Goal: Obtain resource: Obtain resource

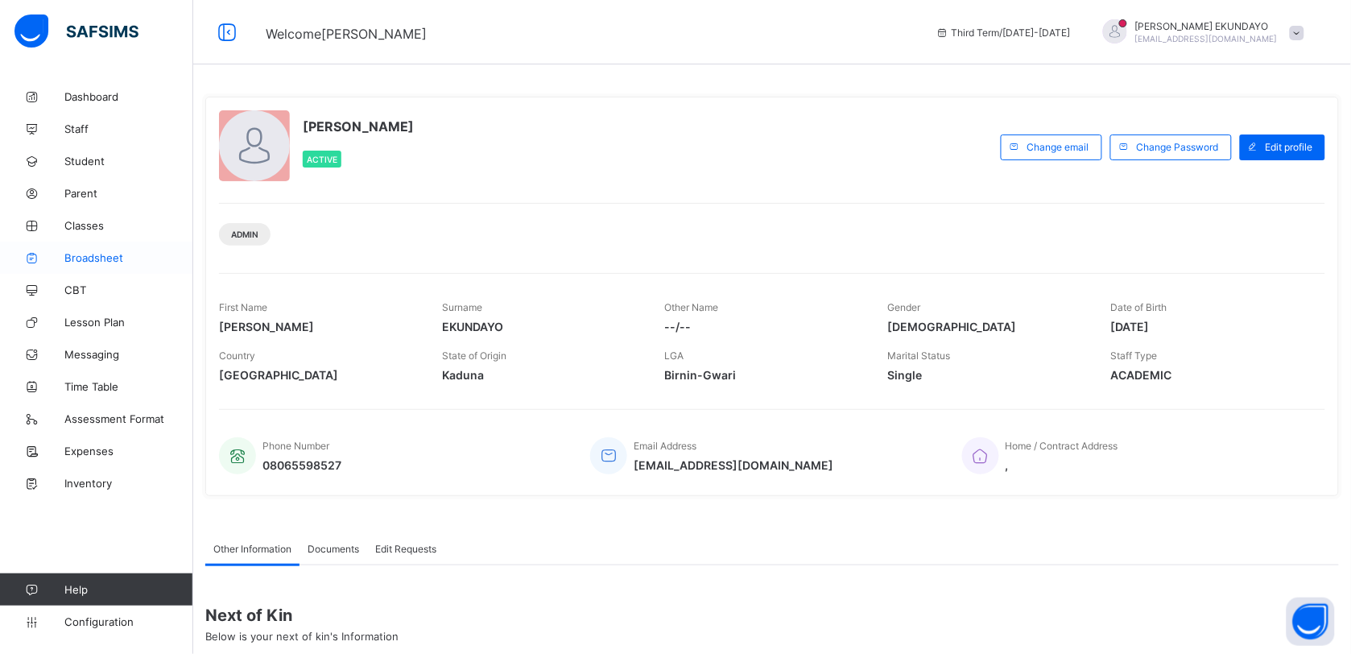
click at [101, 263] on span "Broadsheet" at bounding box center [128, 257] width 129 height 13
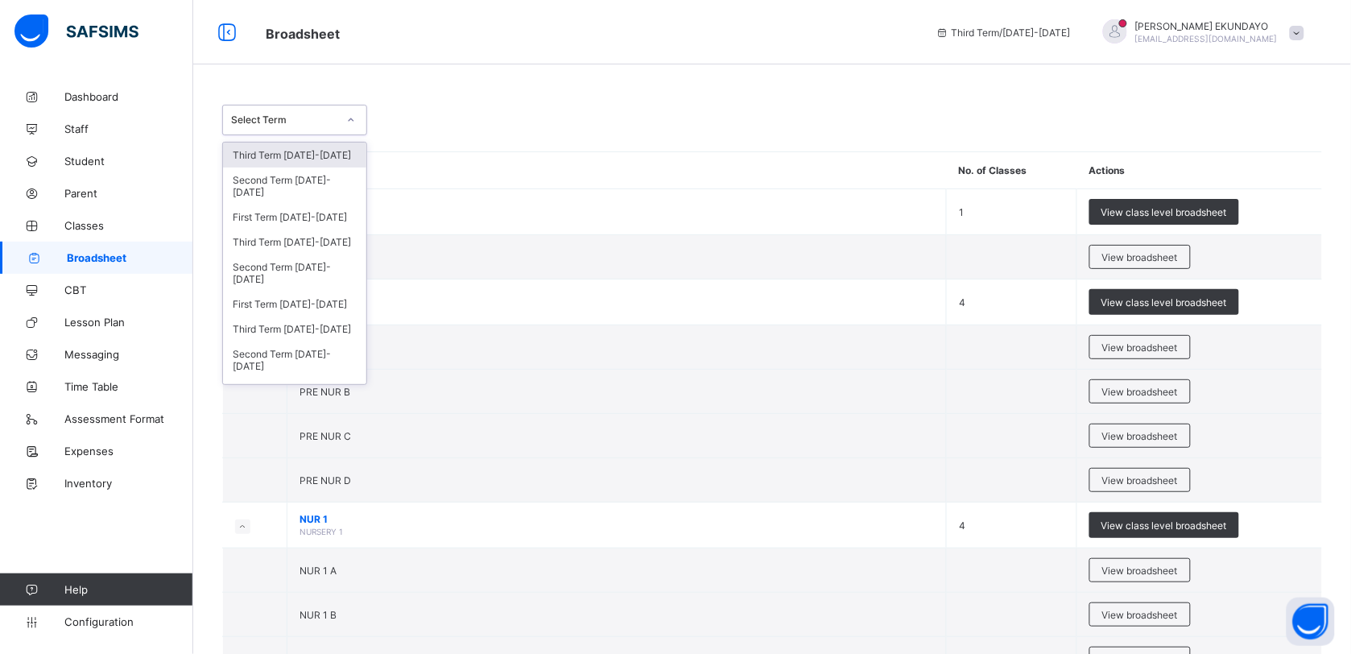
click at [346, 119] on icon at bounding box center [351, 120] width 10 height 16
click at [319, 243] on div "Third Term 2024-2025" at bounding box center [294, 242] width 143 height 25
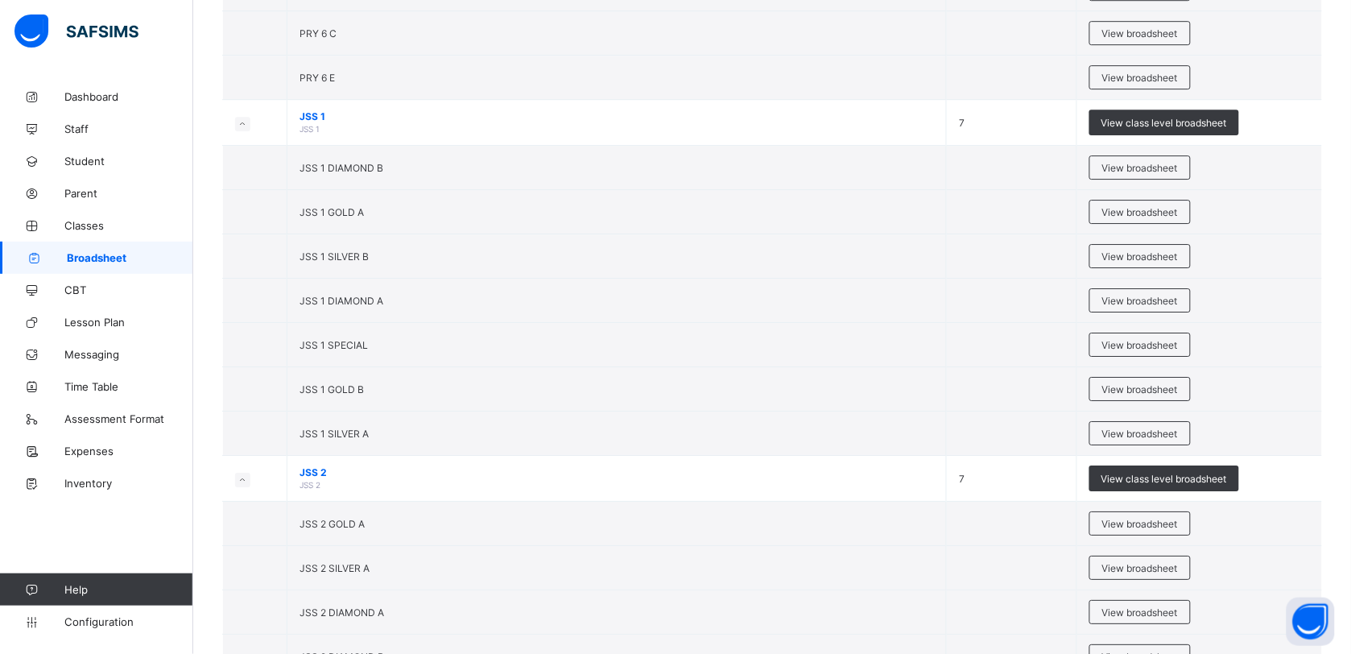
scroll to position [3252, 0]
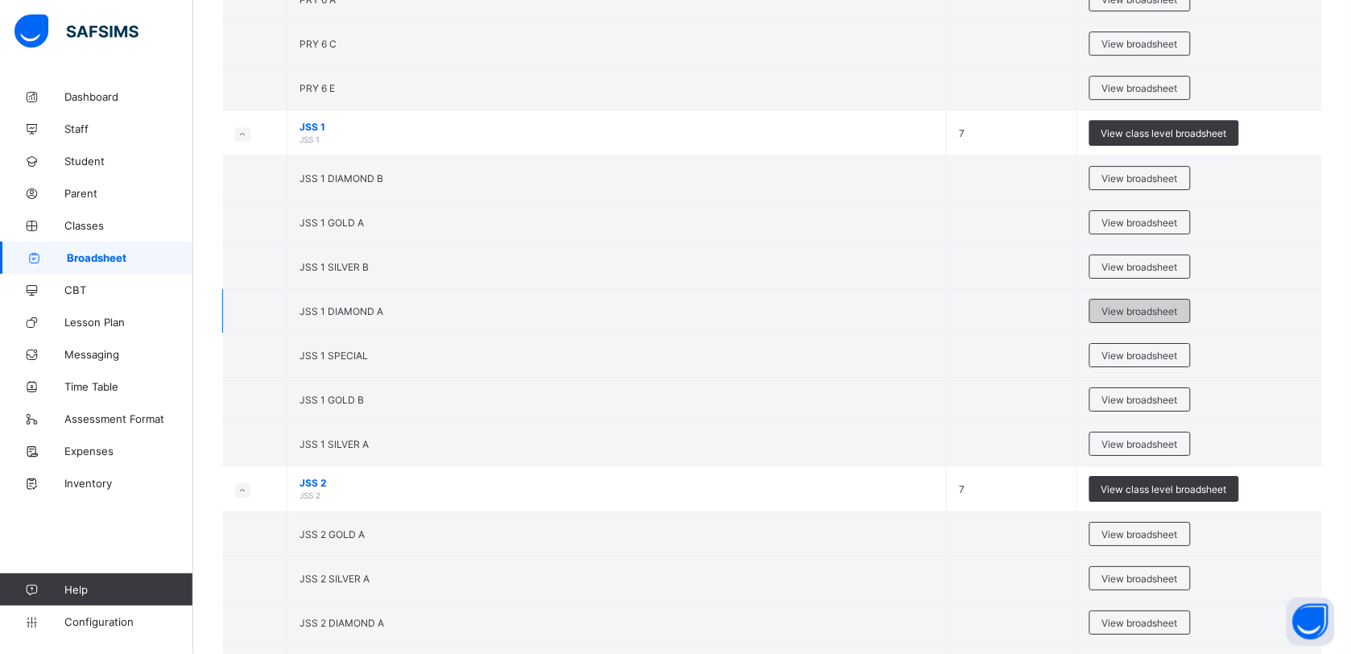
click at [1124, 323] on div "View broadsheet" at bounding box center [1140, 311] width 101 height 24
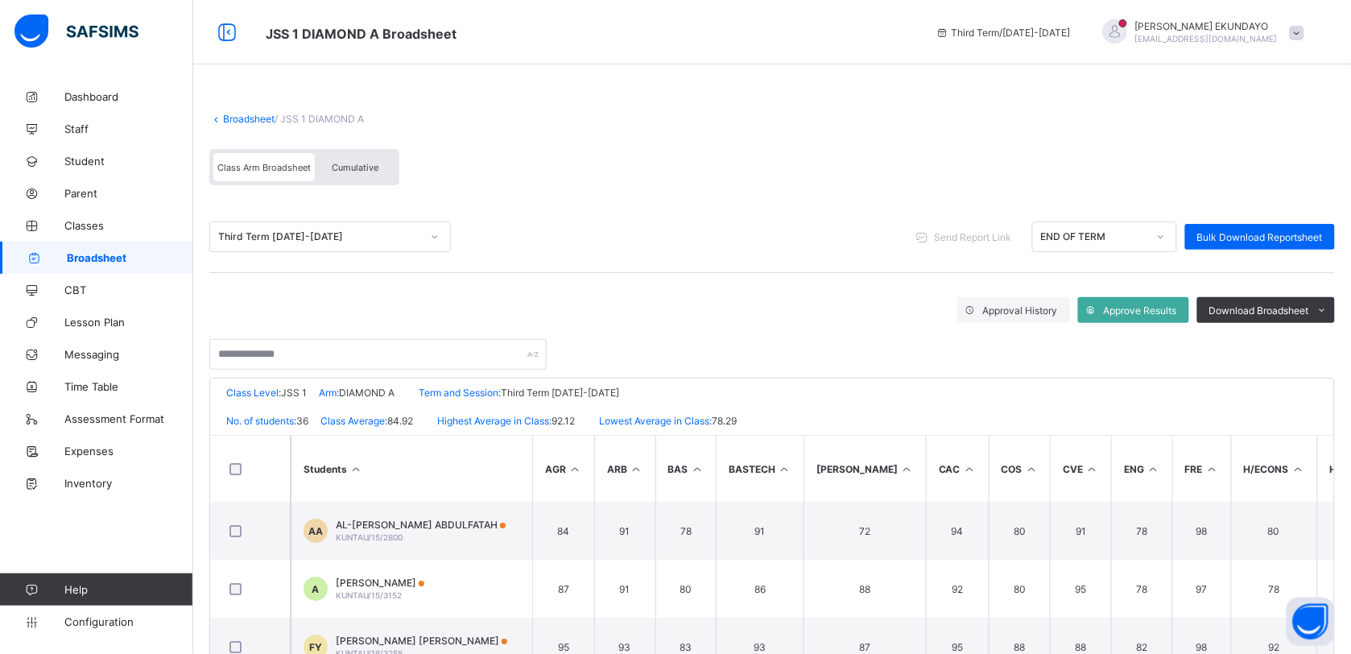
click at [355, 166] on span "Cumulative" at bounding box center [355, 167] width 47 height 11
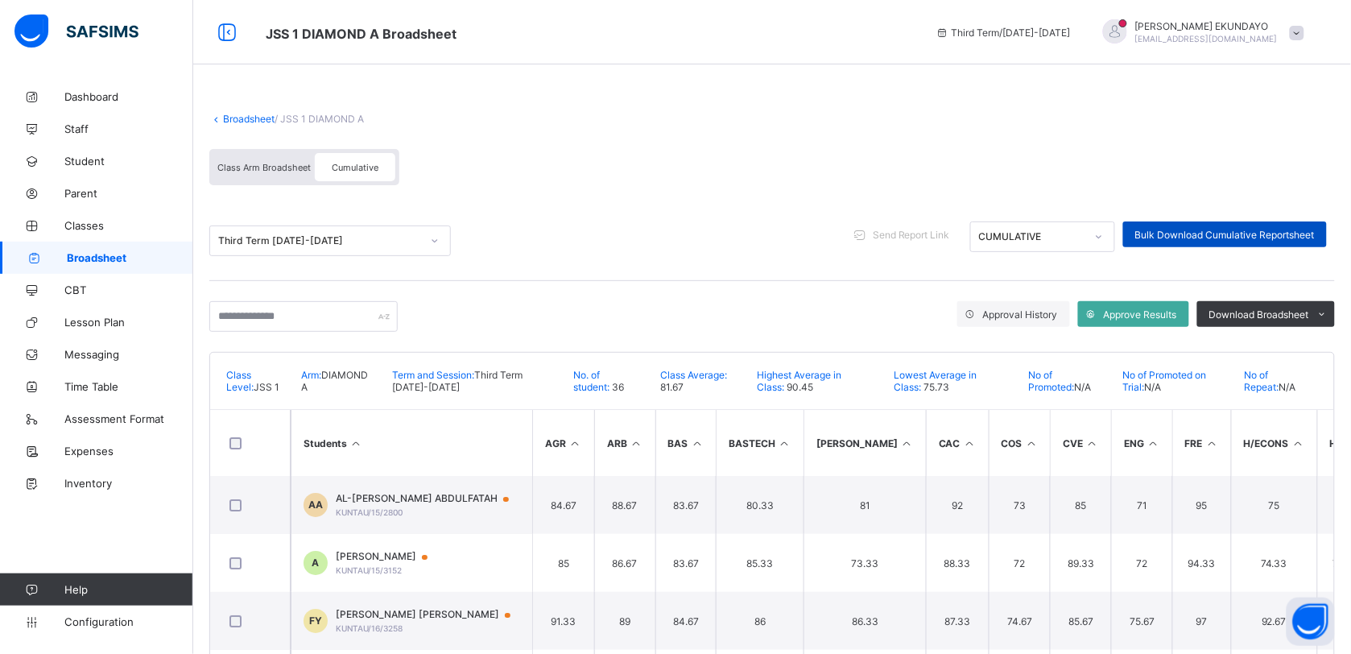
click at [1222, 229] on span "Bulk Download Cumulative Reportsheet" at bounding box center [1226, 235] width 180 height 12
click at [264, 121] on link "Broadsheet" at bounding box center [249, 119] width 52 height 12
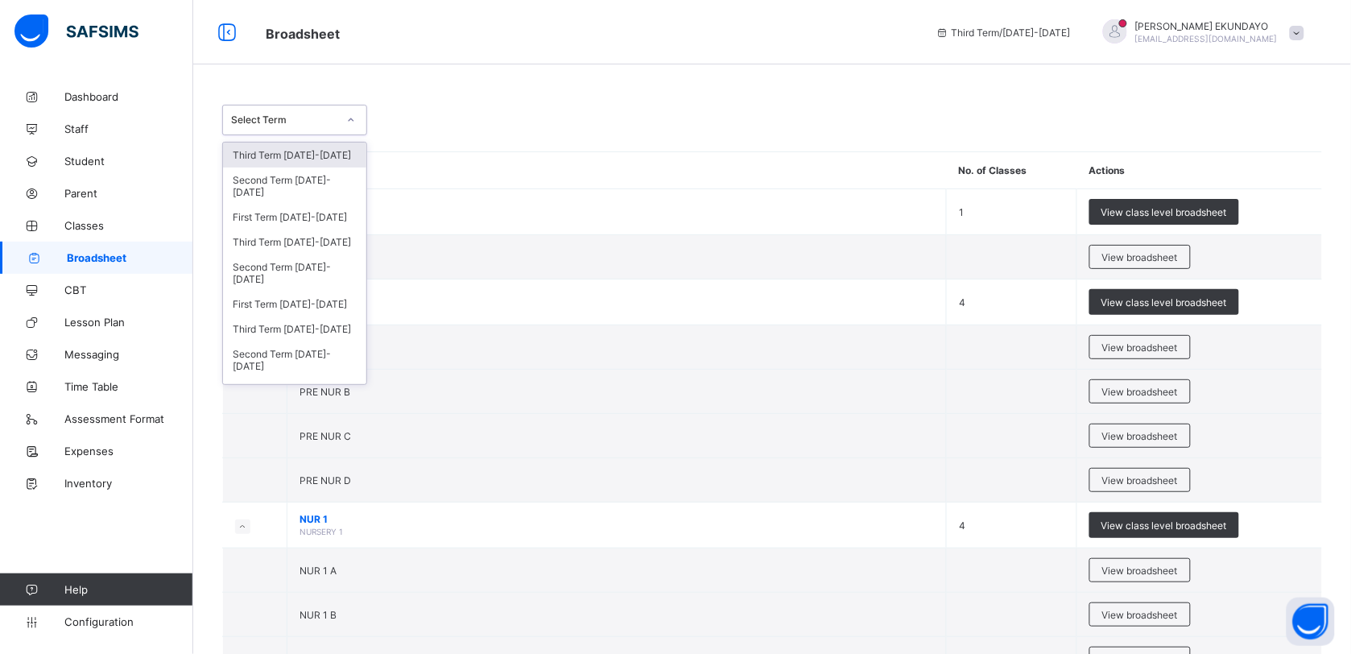
click at [348, 121] on icon at bounding box center [351, 120] width 10 height 16
click at [308, 232] on div "Third Term 2024-2025" at bounding box center [294, 242] width 143 height 25
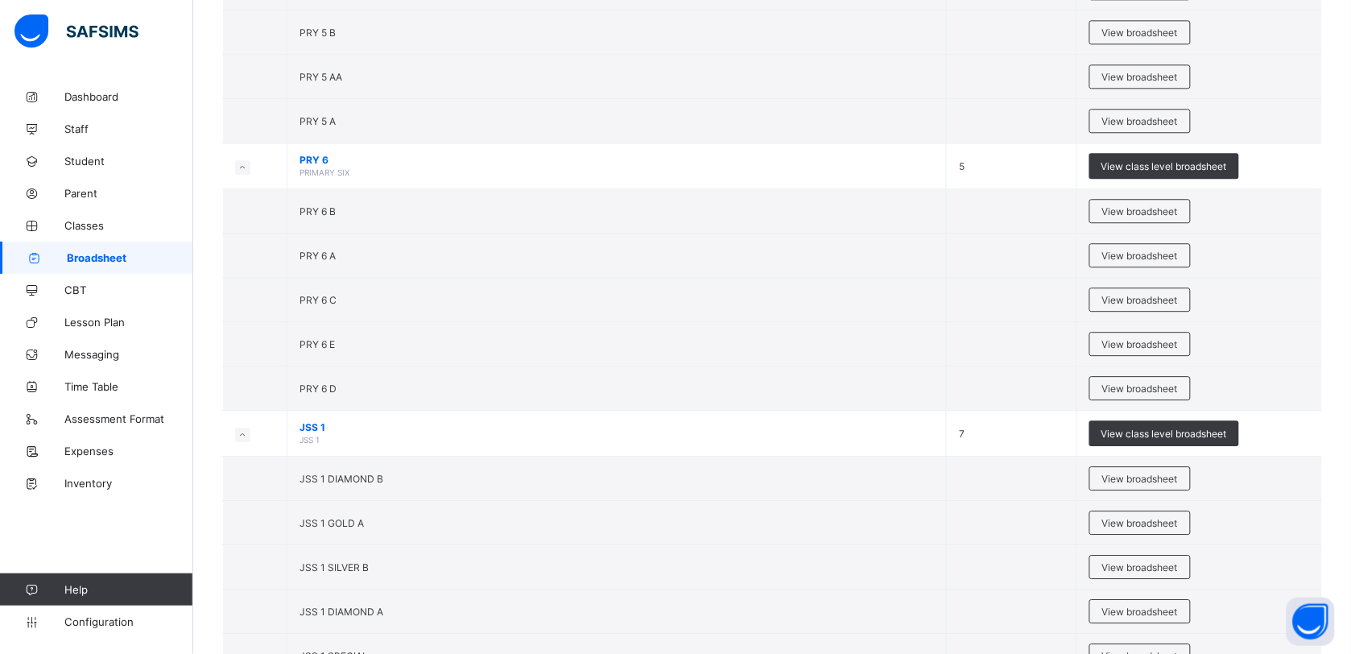
scroll to position [3088, 0]
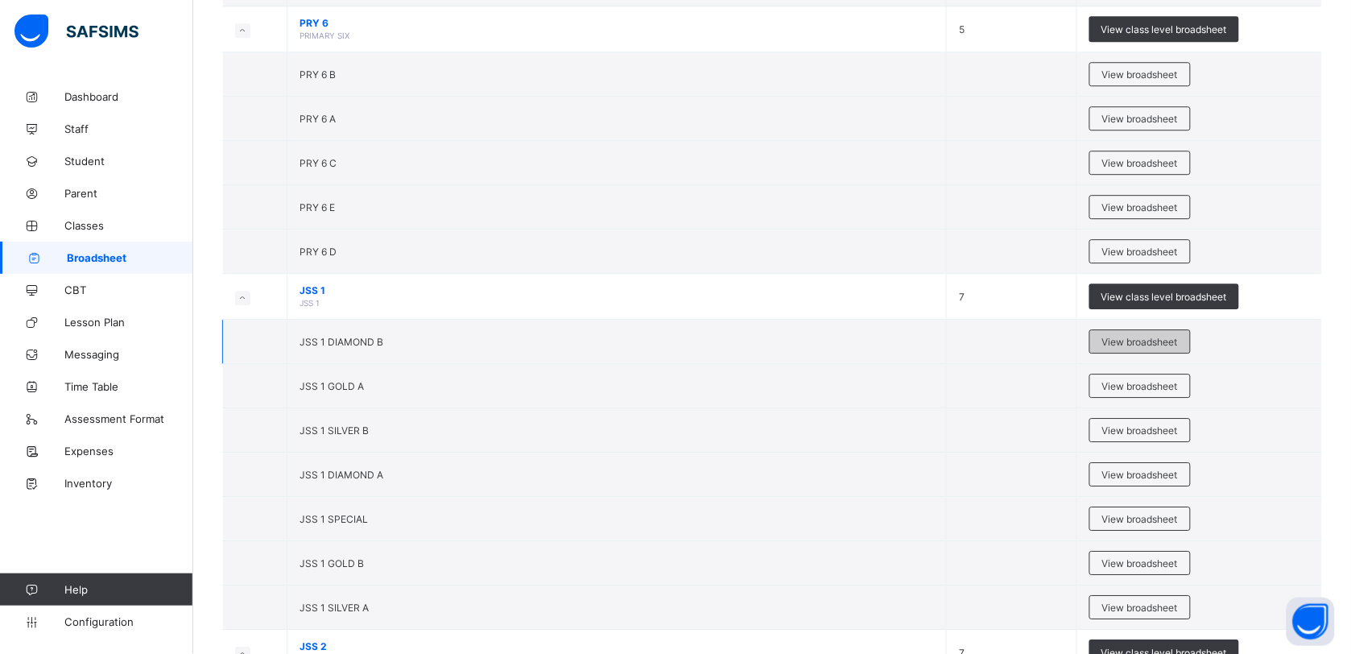
click at [1118, 347] on div "View broadsheet" at bounding box center [1140, 341] width 101 height 24
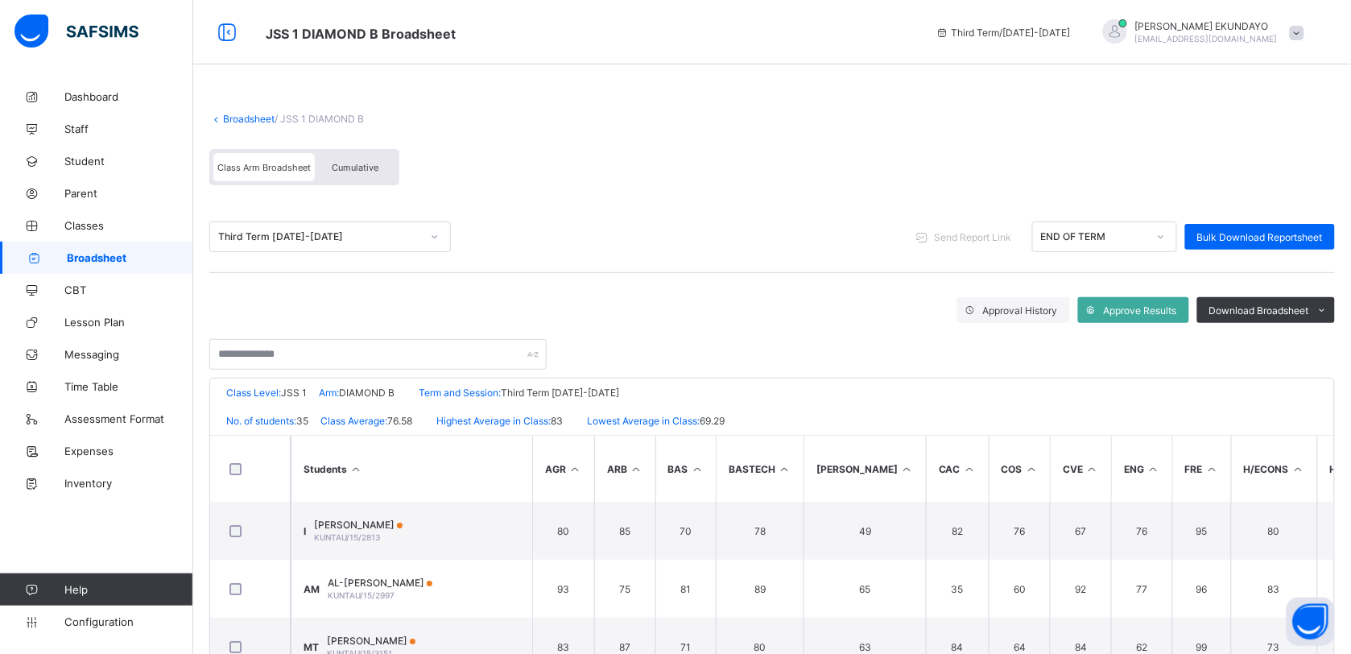
click at [365, 162] on span "Cumulative" at bounding box center [355, 167] width 47 height 11
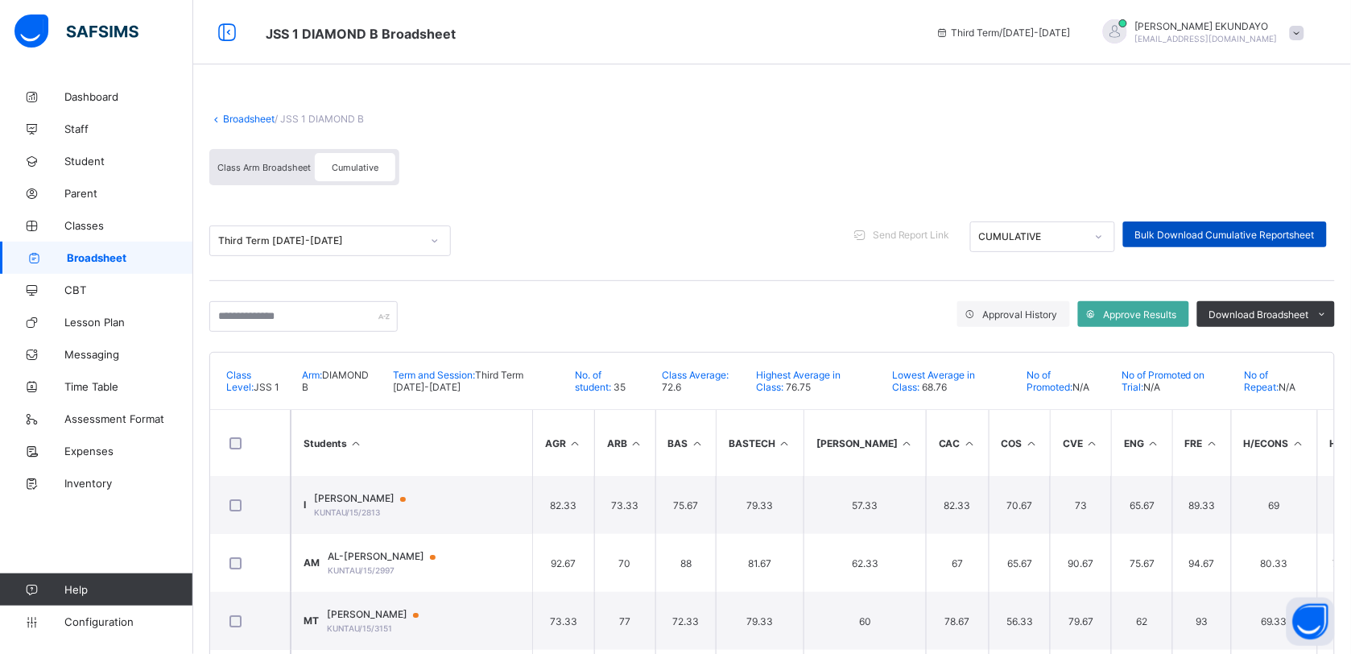
click at [1198, 225] on div "Bulk Download Cumulative Reportsheet" at bounding box center [1225, 234] width 204 height 26
click at [263, 118] on link "Broadsheet" at bounding box center [249, 119] width 52 height 12
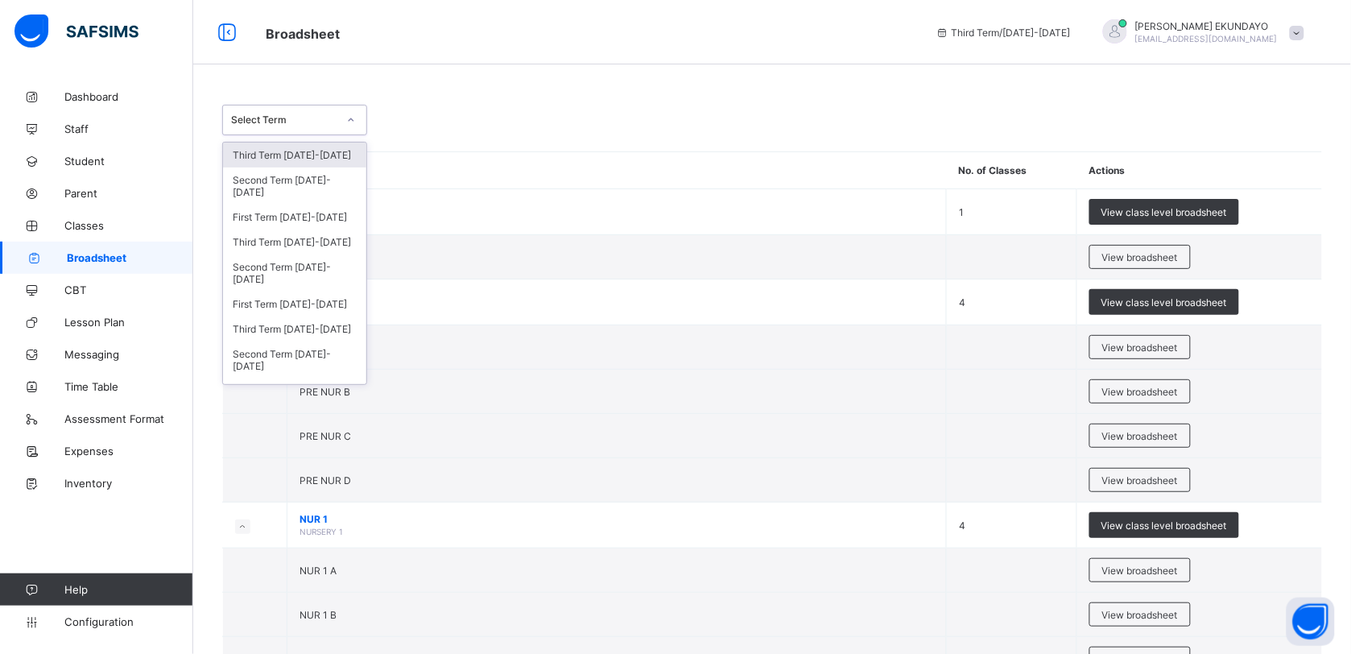
click at [263, 118] on div "Select Term" at bounding box center [284, 120] width 106 height 12
click at [312, 234] on div "Third Term 2024-2025" at bounding box center [294, 242] width 143 height 25
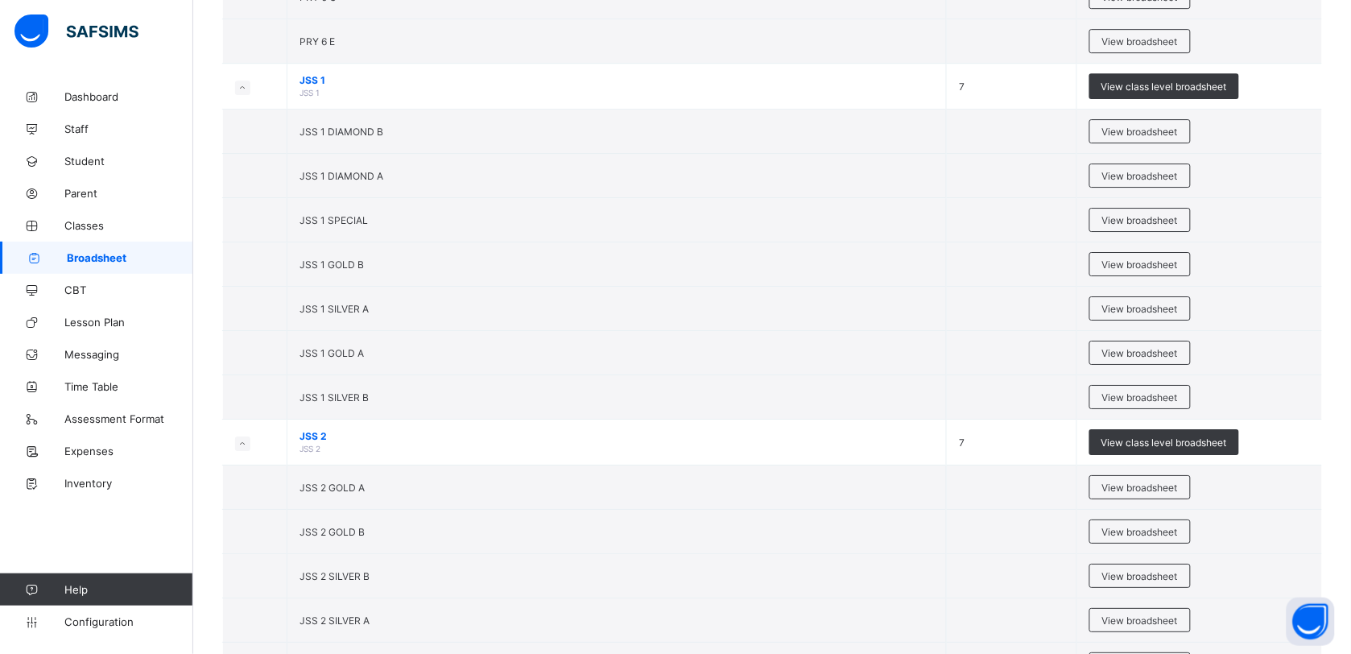
scroll to position [3390, 0]
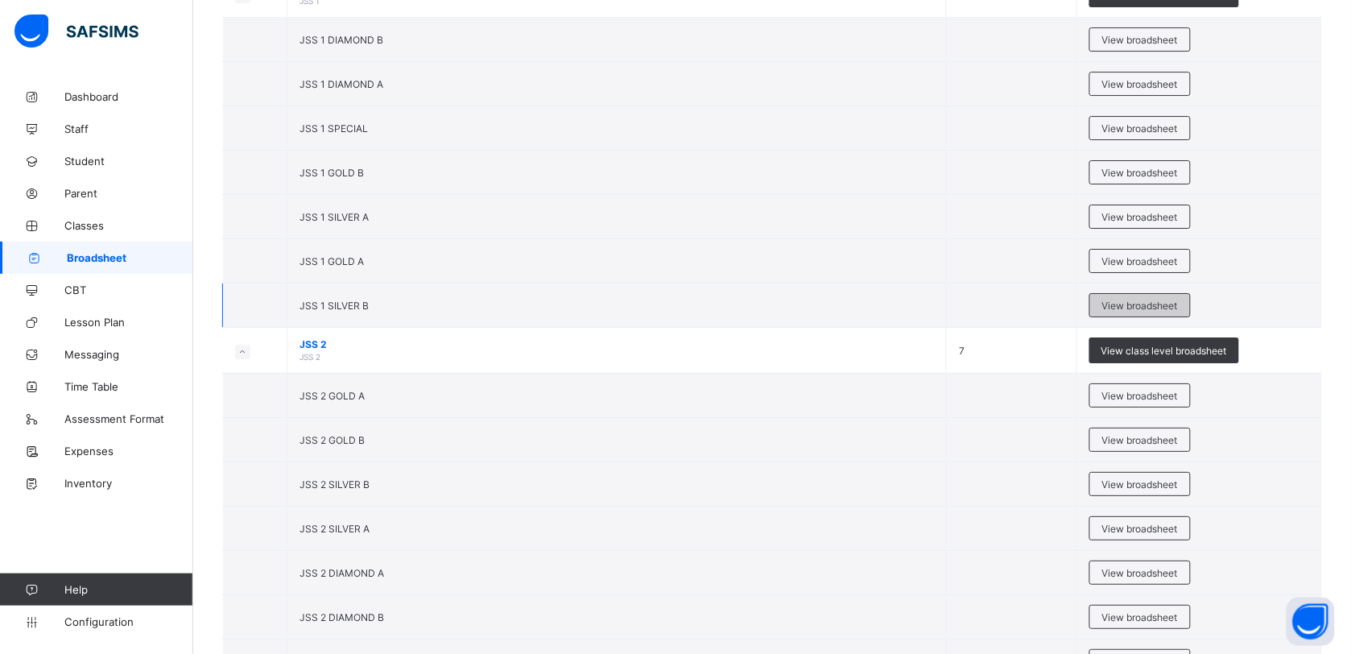
click at [1138, 312] on span "View broadsheet" at bounding box center [1141, 306] width 76 height 12
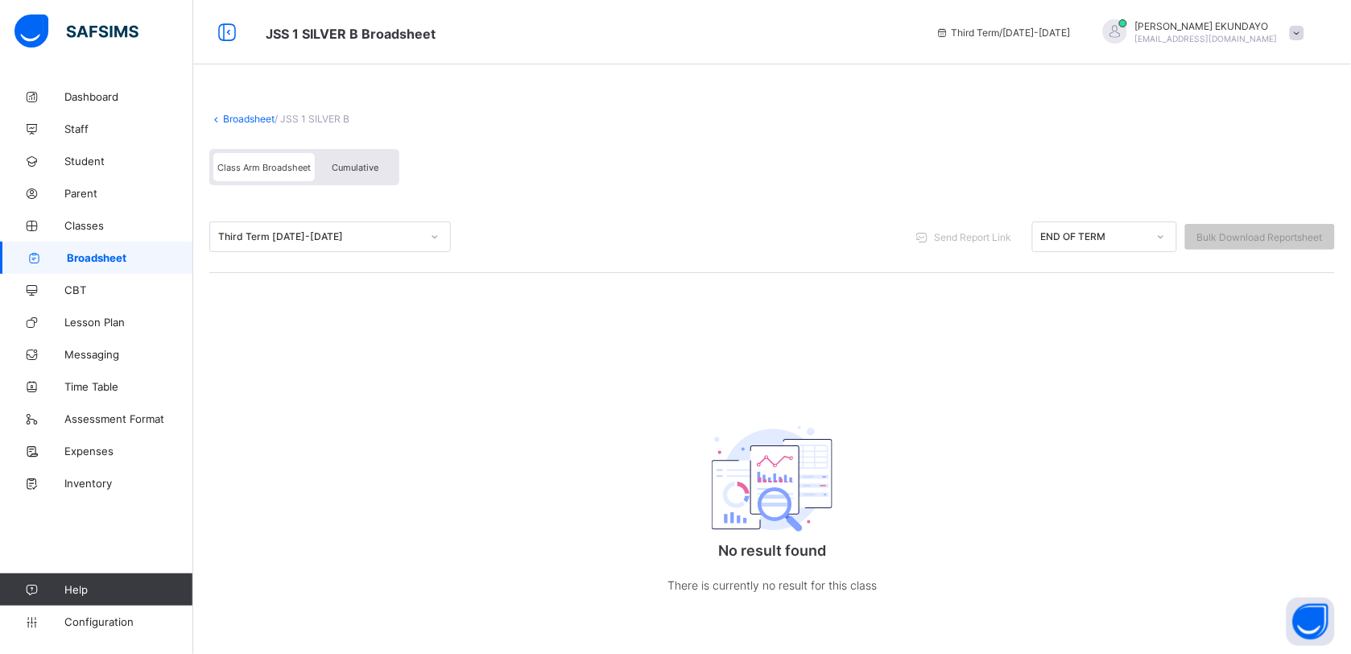
click at [259, 119] on link "Broadsheet" at bounding box center [249, 119] width 52 height 12
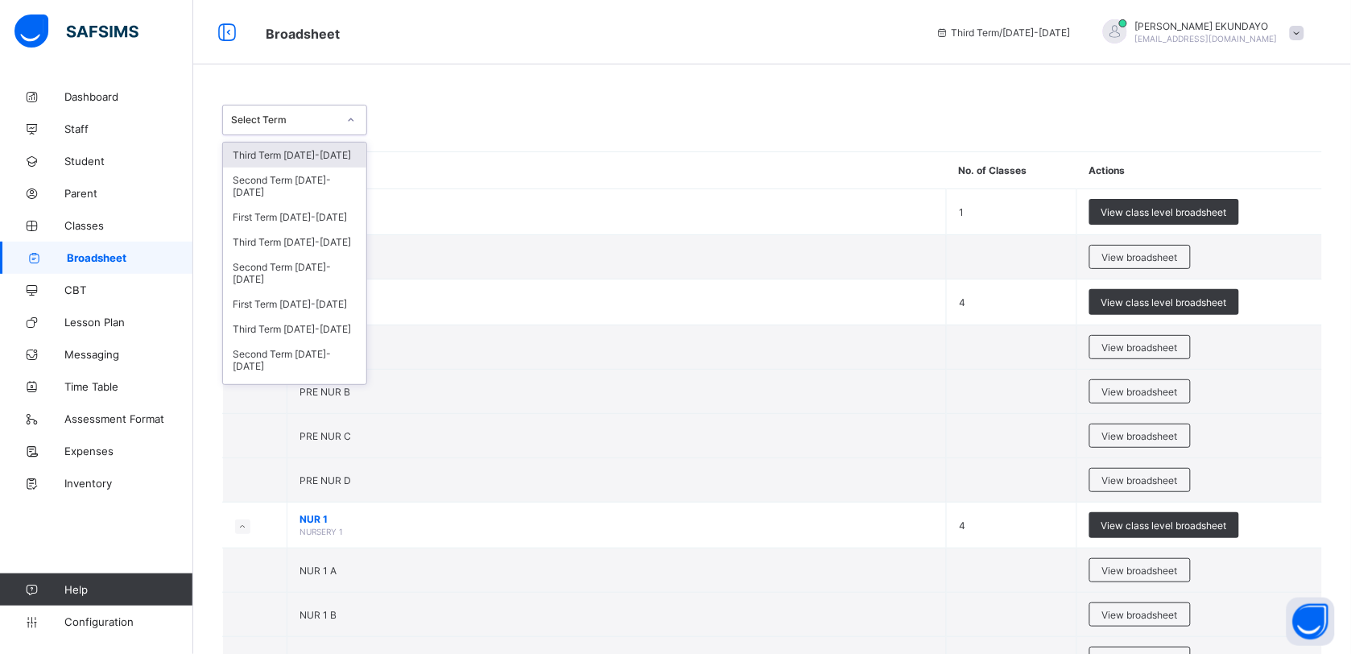
click at [329, 119] on div "Select Term" at bounding box center [284, 120] width 106 height 12
click at [316, 235] on div "Third Term 2024-2025" at bounding box center [294, 242] width 143 height 25
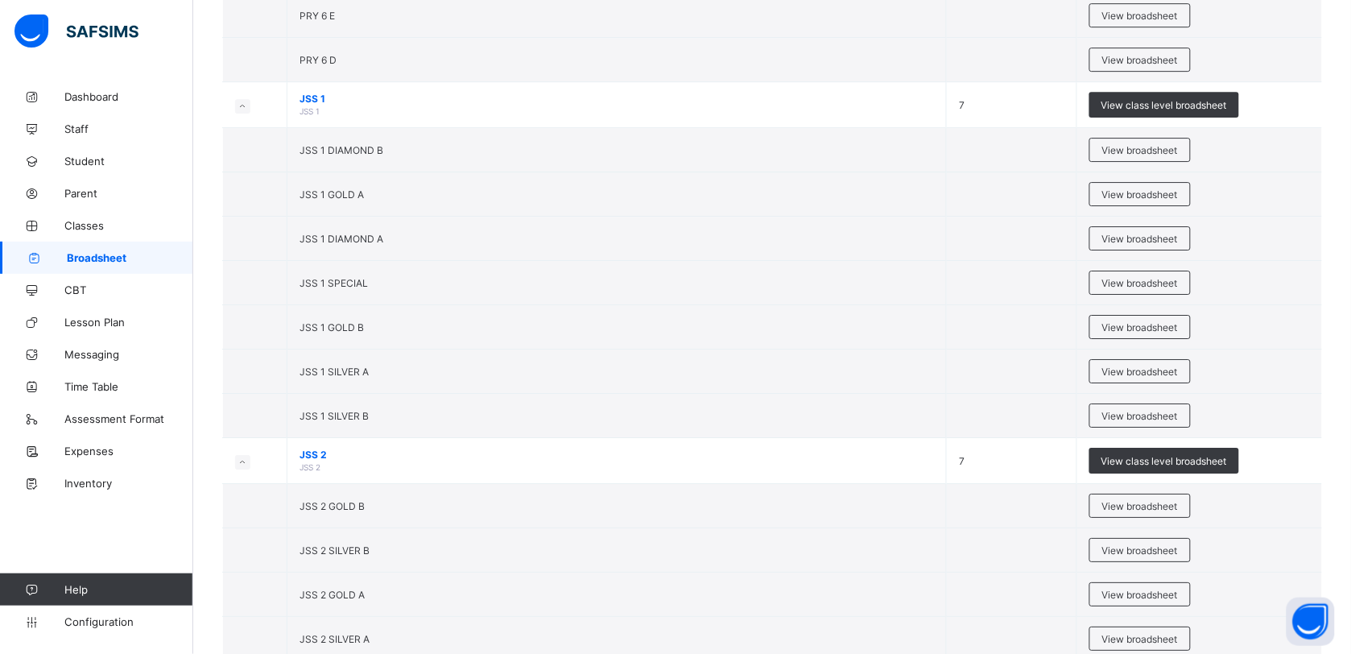
scroll to position [3290, 0]
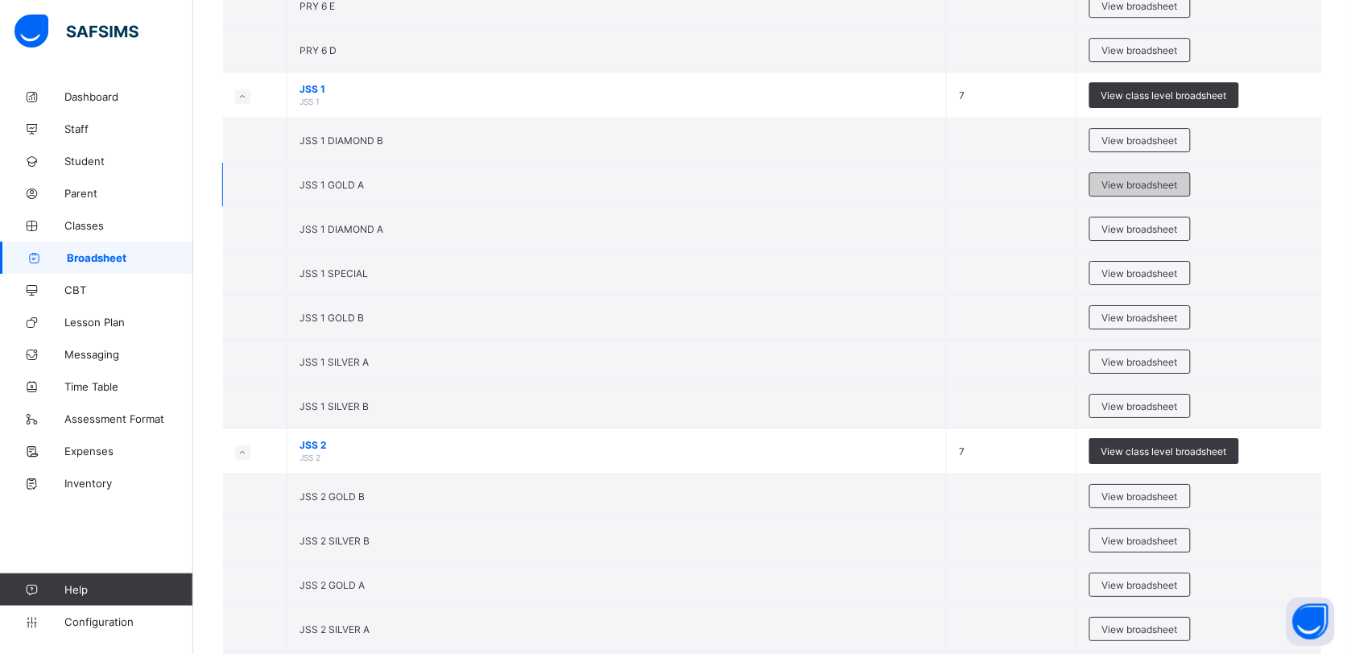
click at [1112, 191] on span "View broadsheet" at bounding box center [1141, 185] width 76 height 12
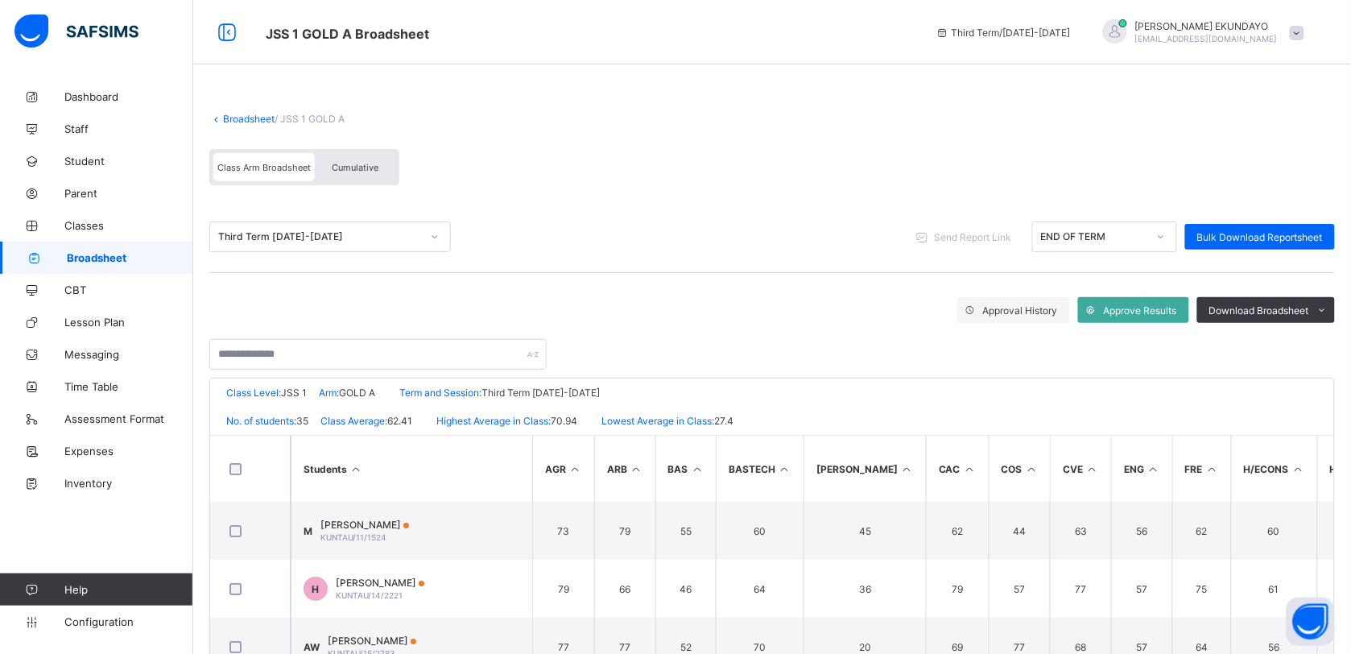
click at [362, 159] on div "Cumulative" at bounding box center [355, 167] width 81 height 28
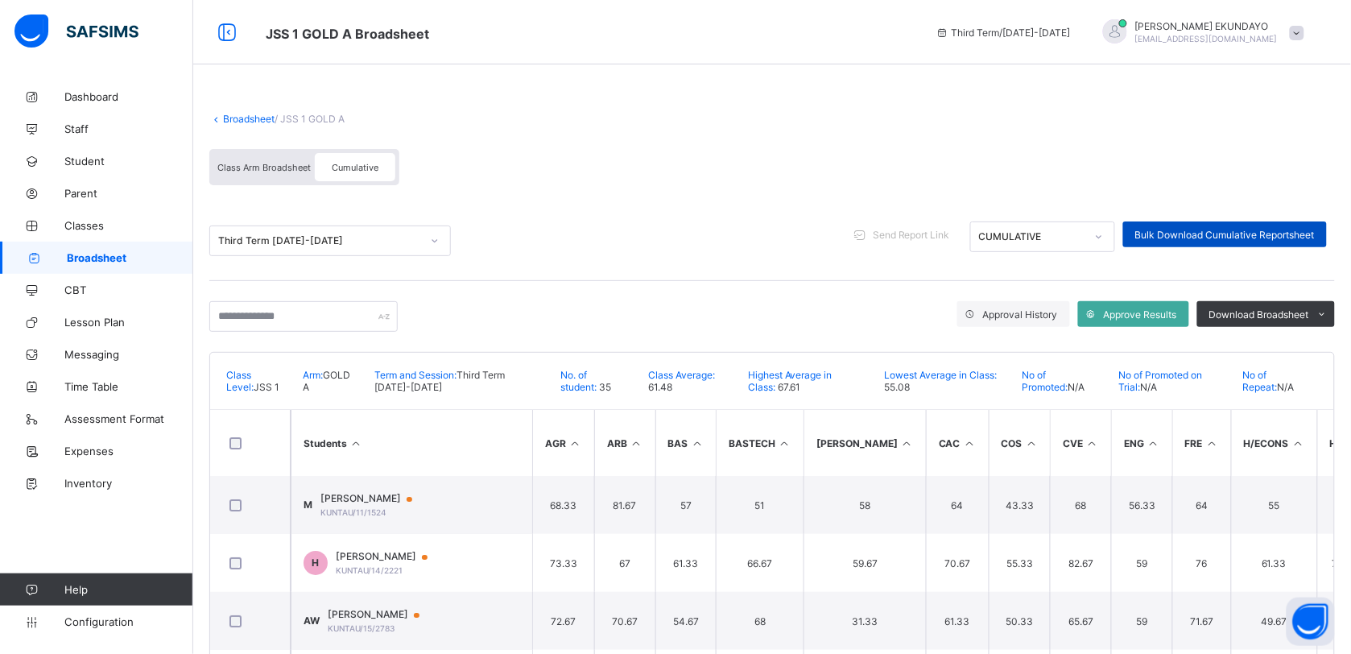
click at [1295, 238] on span "Bulk Download Cumulative Reportsheet" at bounding box center [1226, 235] width 180 height 12
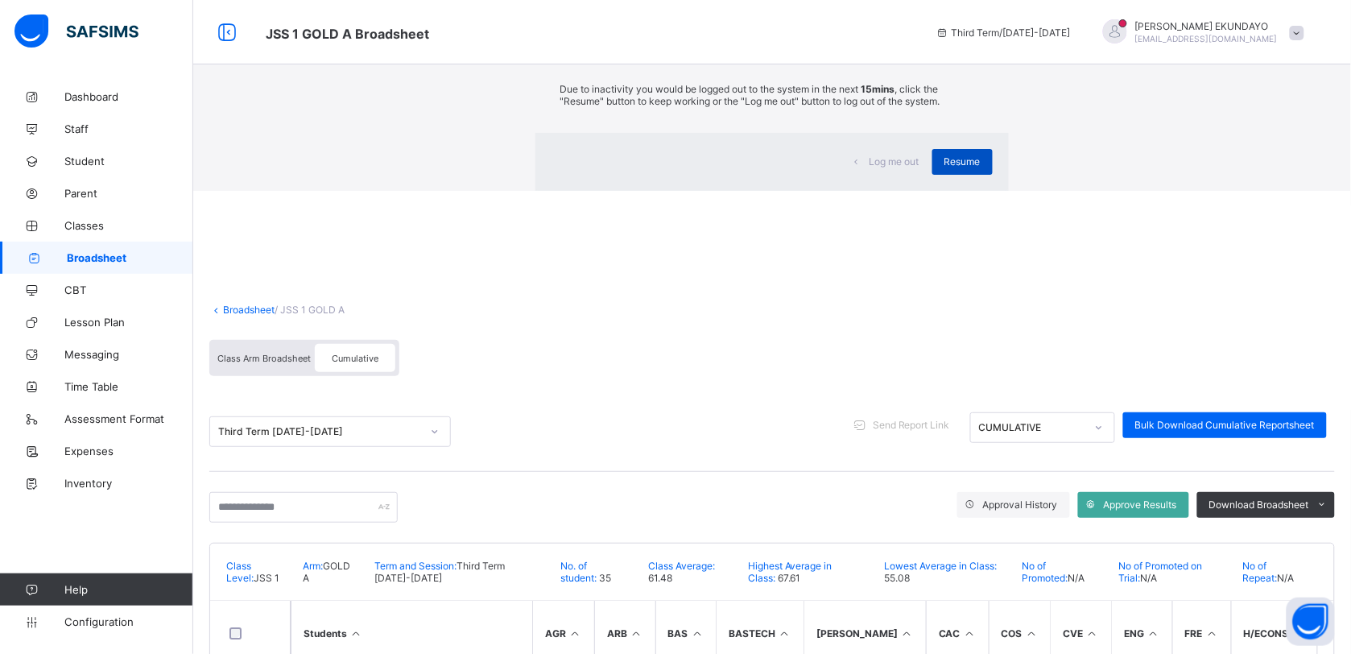
click at [933, 175] on div "Resume" at bounding box center [963, 162] width 60 height 26
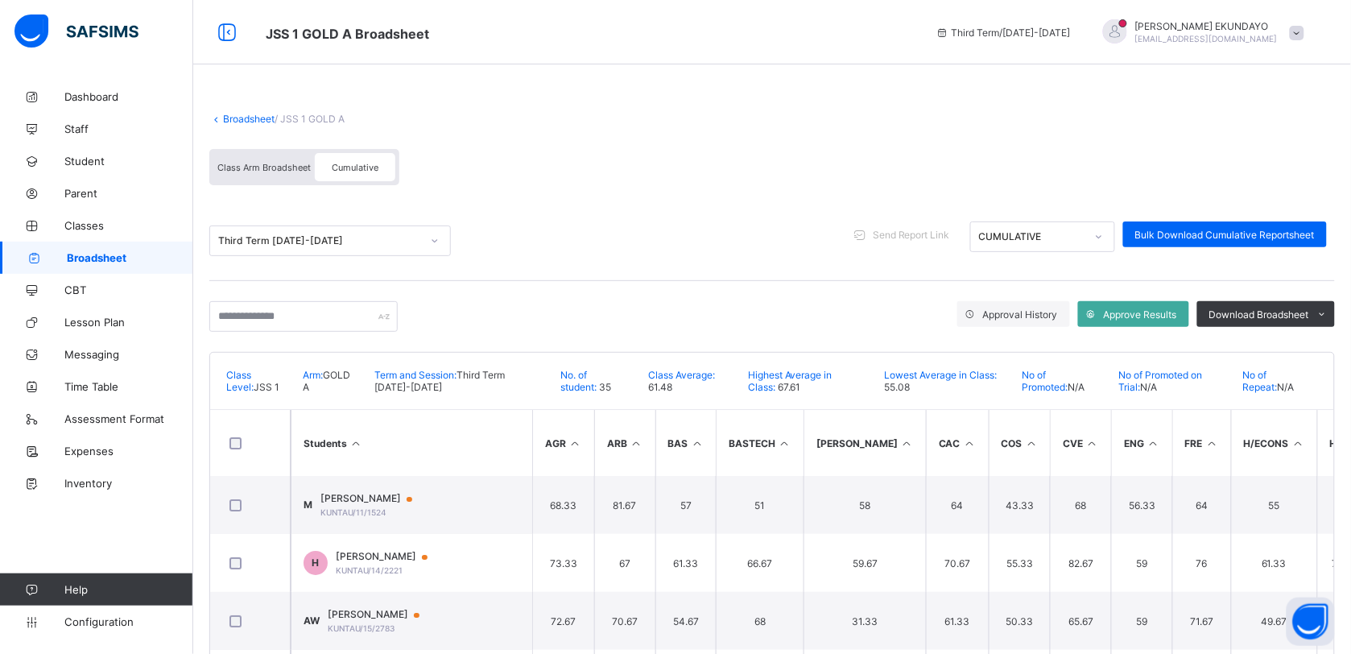
click at [243, 122] on link "Broadsheet" at bounding box center [249, 119] width 52 height 12
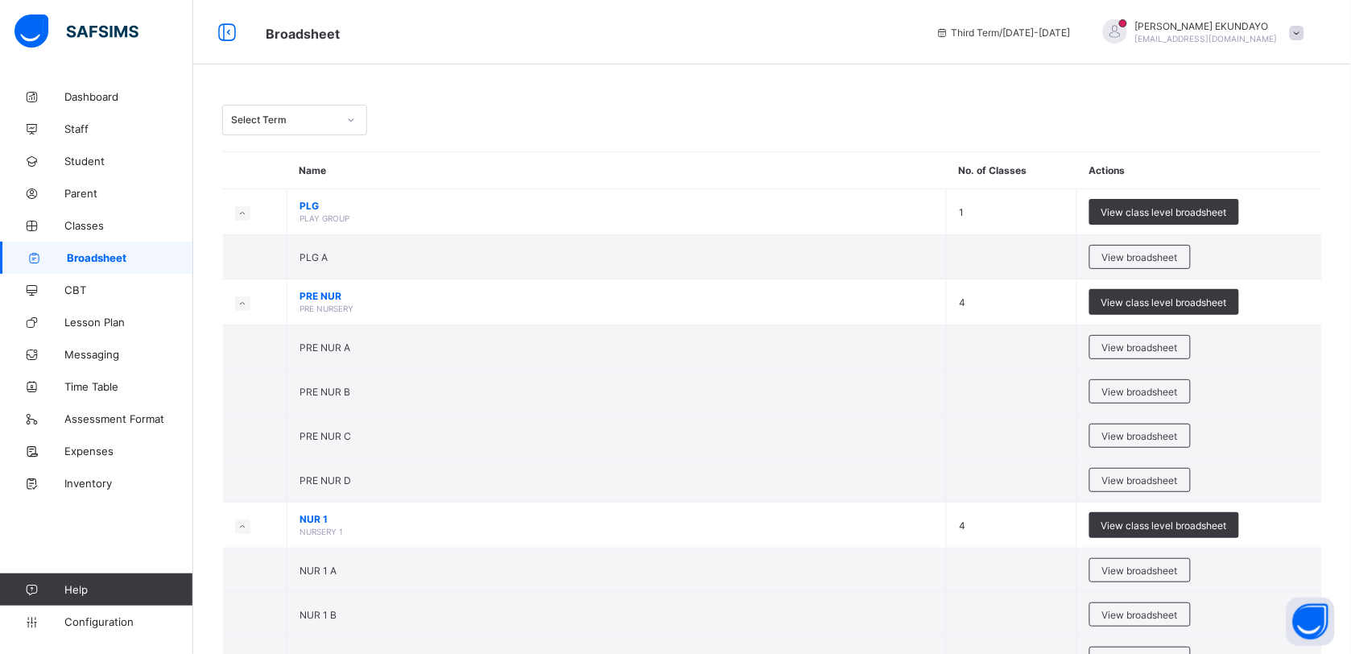
click at [243, 122] on div "Select Term" at bounding box center [284, 120] width 106 height 12
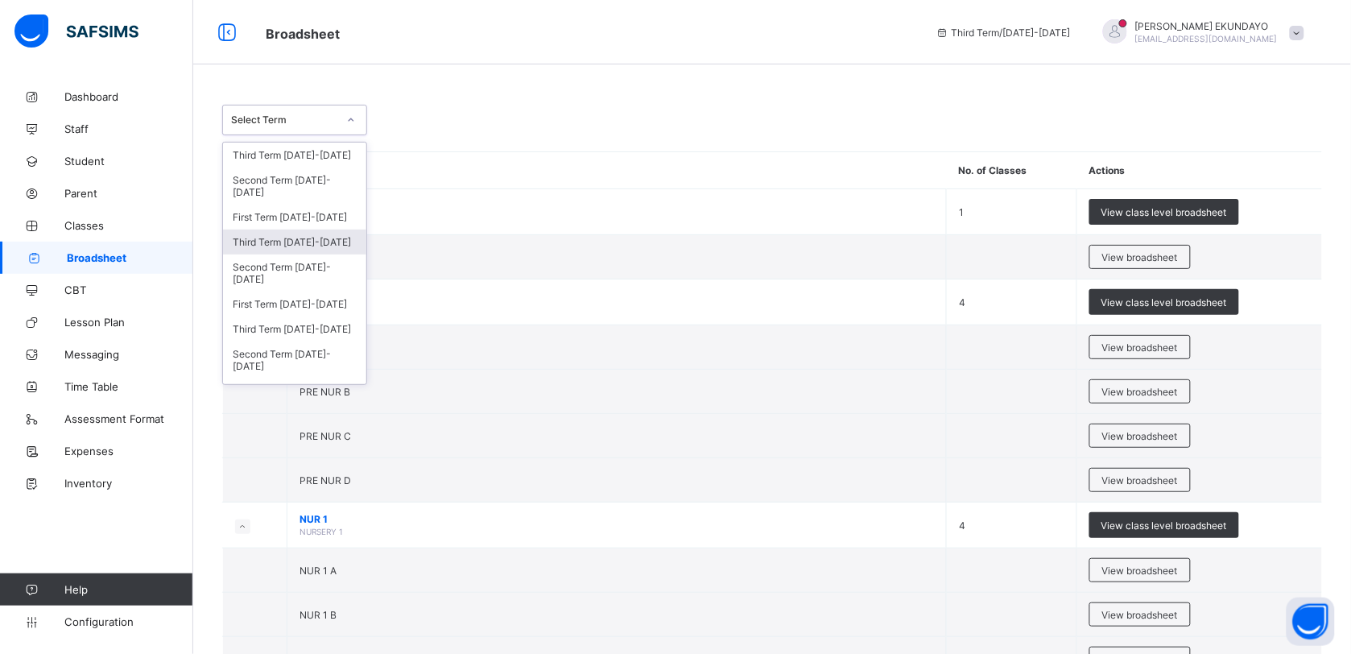
click at [304, 240] on div "Third Term 2024-2025" at bounding box center [294, 242] width 143 height 25
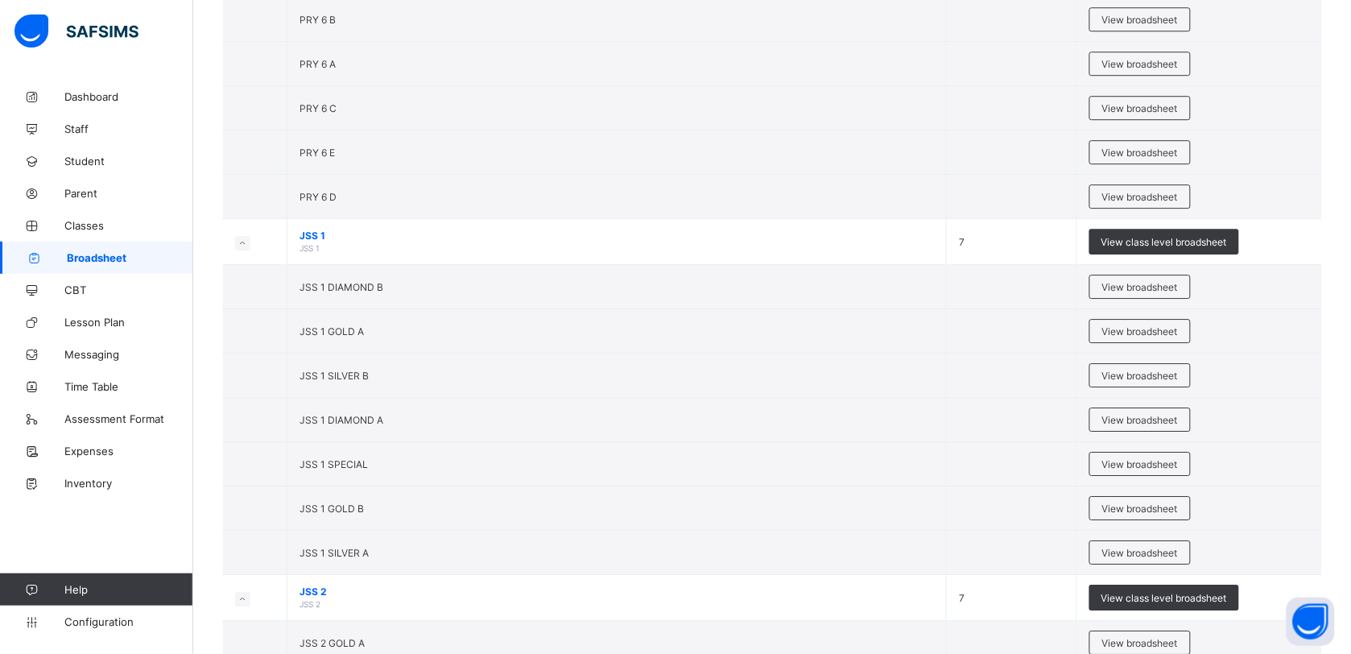
scroll to position [3171, 0]
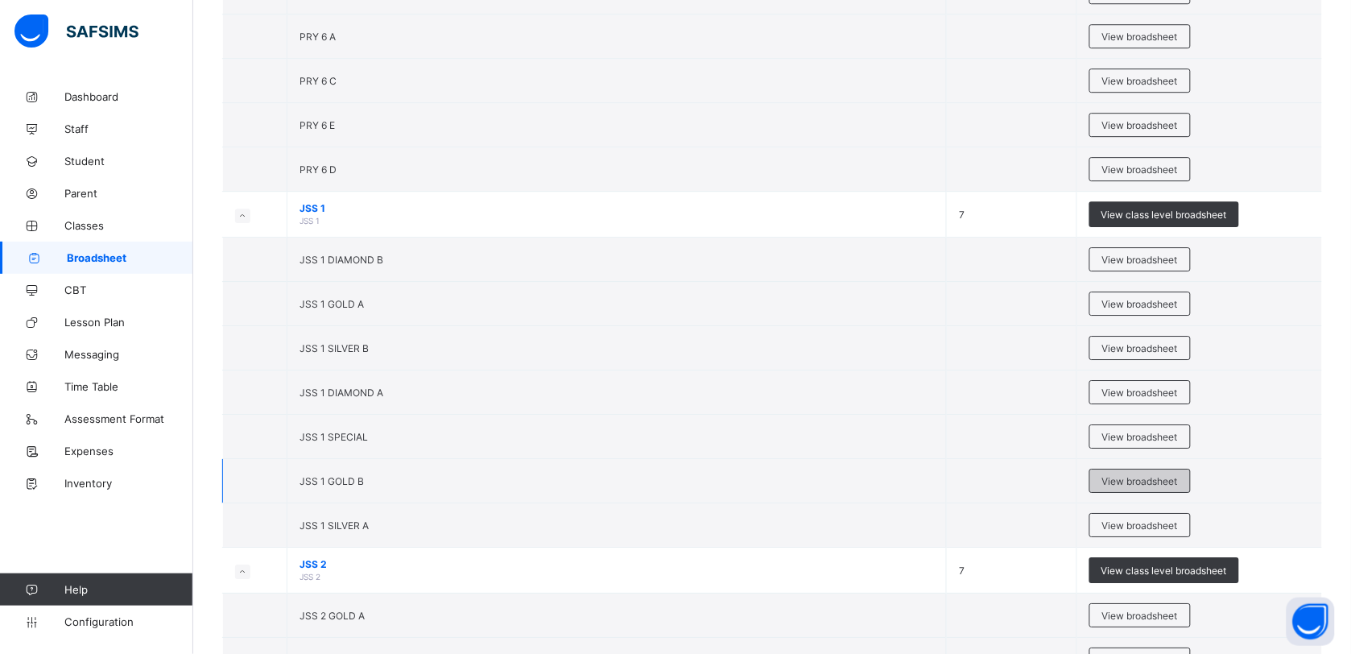
click at [1128, 487] on span "View broadsheet" at bounding box center [1141, 481] width 76 height 12
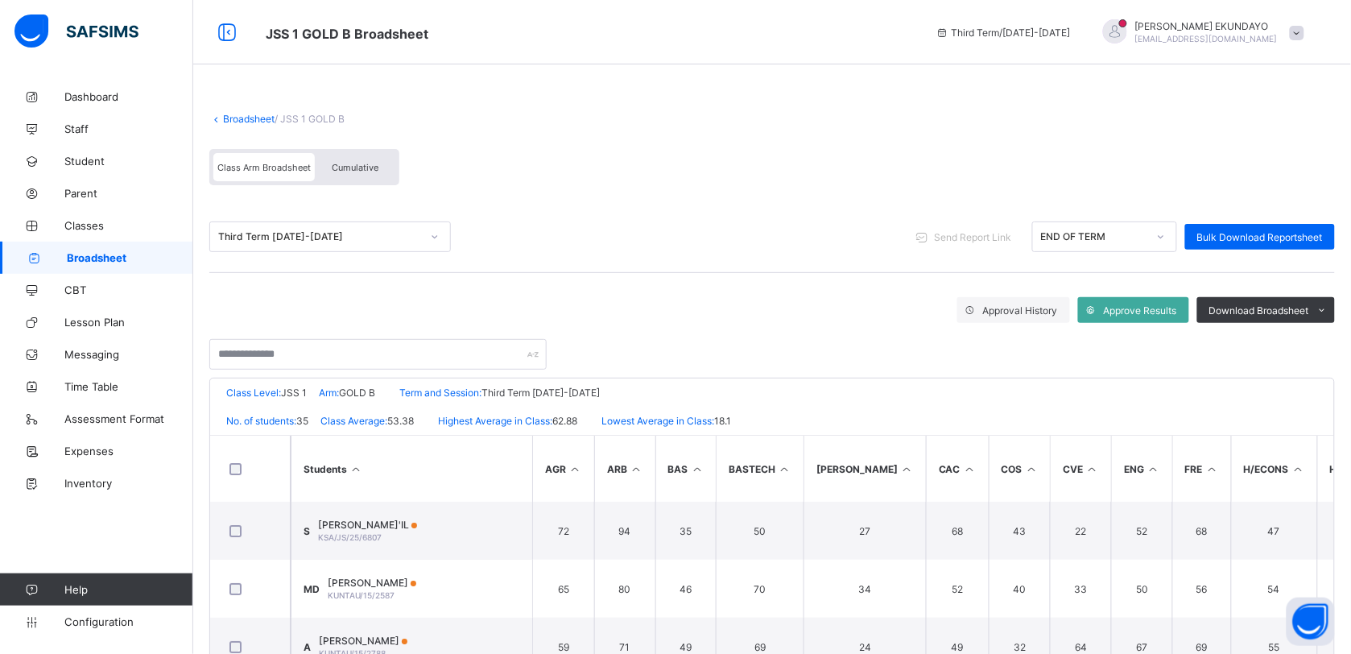
click at [351, 162] on span "Cumulative" at bounding box center [355, 167] width 47 height 11
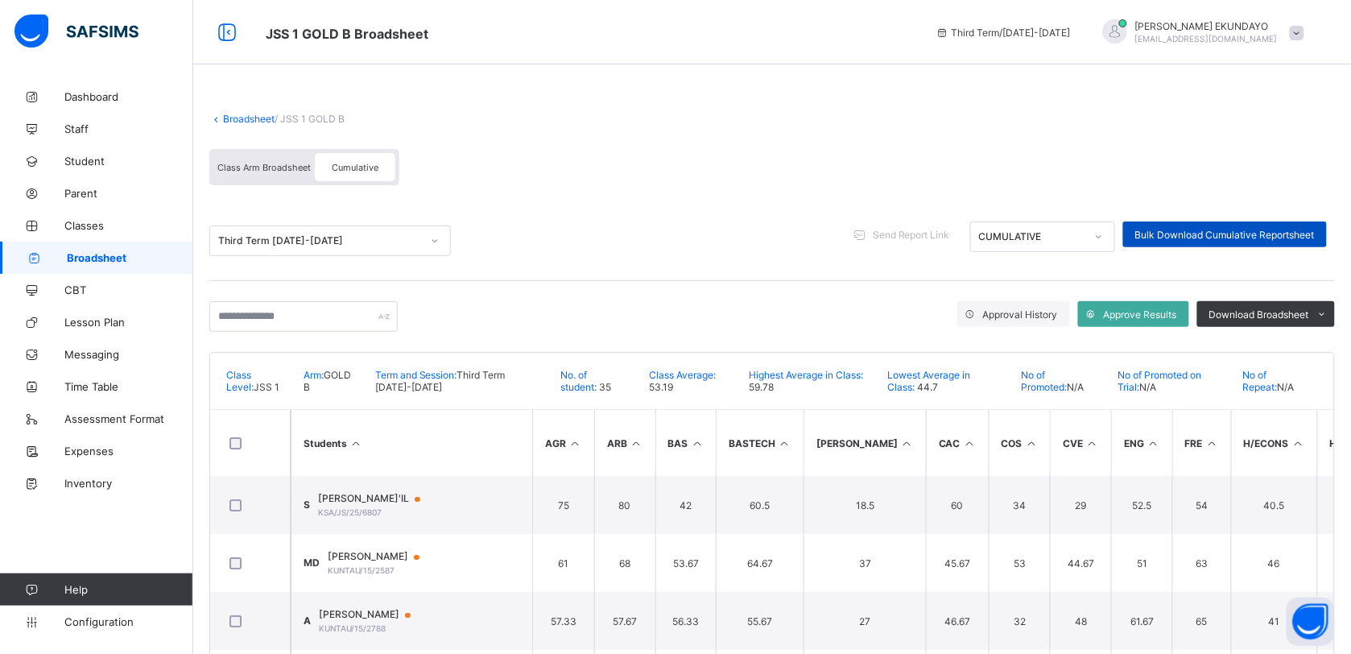
click at [1202, 234] on span "Bulk Download Cumulative Reportsheet" at bounding box center [1226, 235] width 180 height 12
click at [238, 121] on link "Broadsheet" at bounding box center [249, 119] width 52 height 12
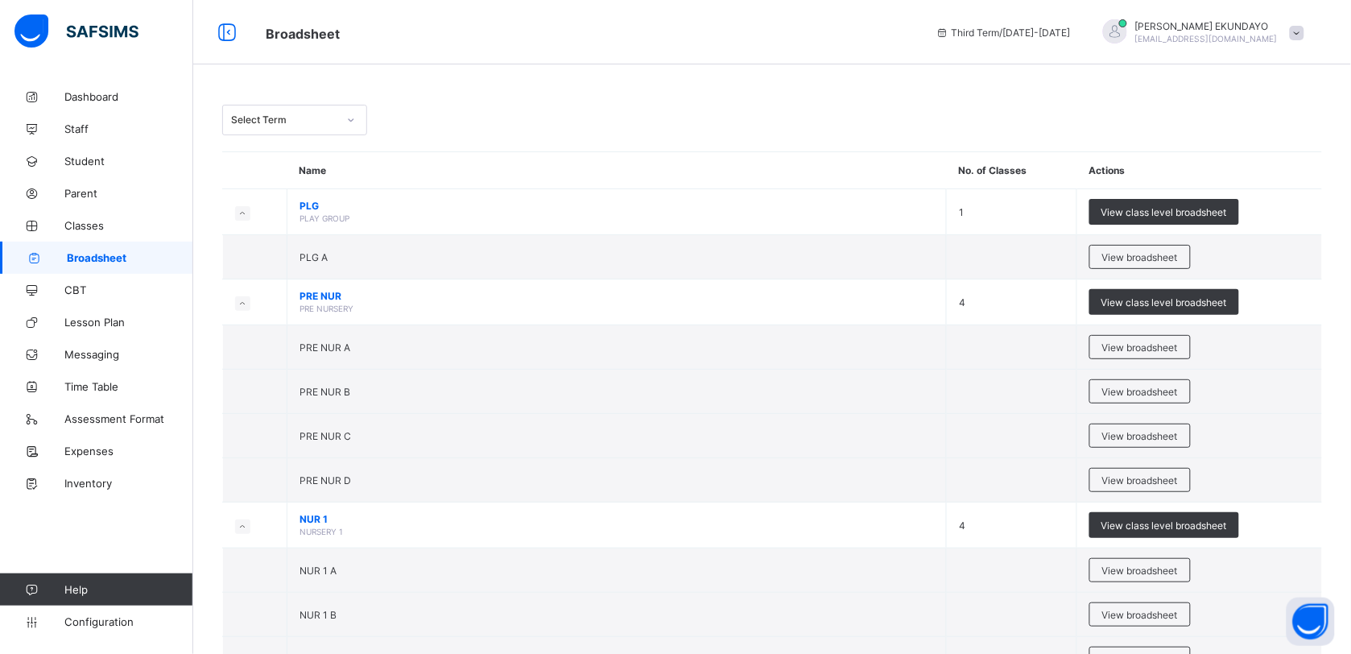
click at [238, 121] on div "Select Term" at bounding box center [284, 120] width 106 height 12
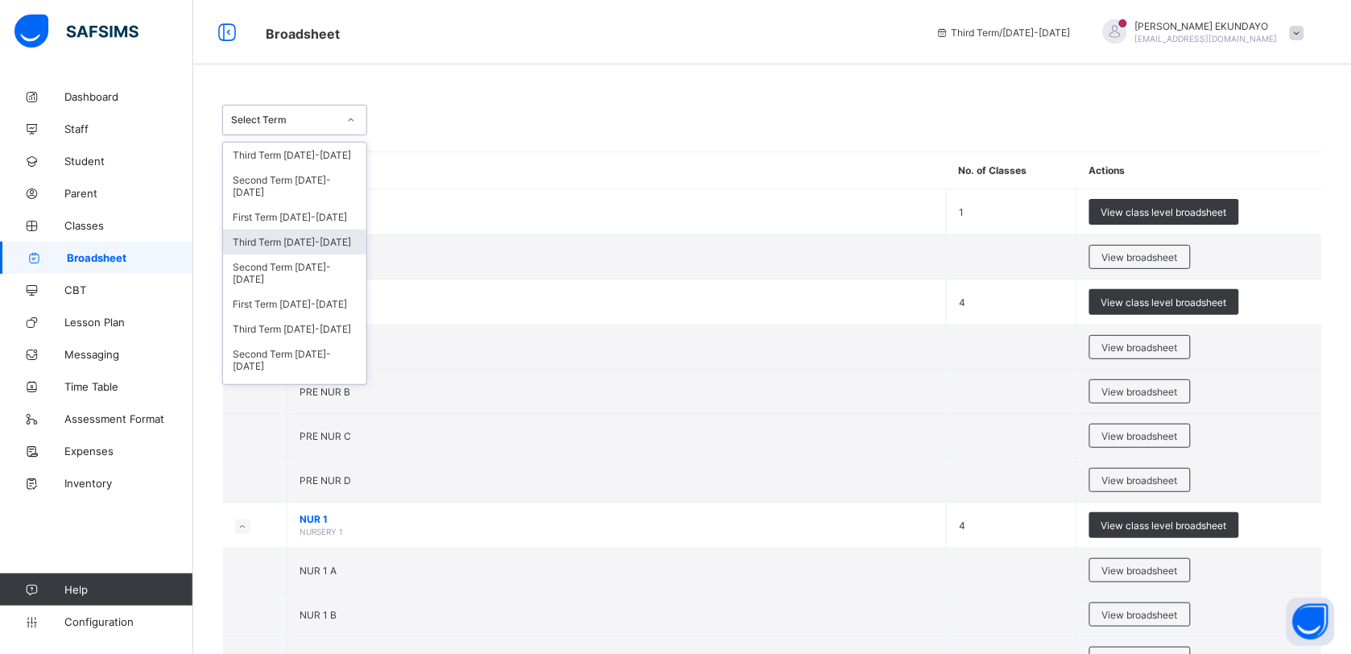
click at [304, 240] on div "Third Term 2024-2025" at bounding box center [294, 242] width 143 height 25
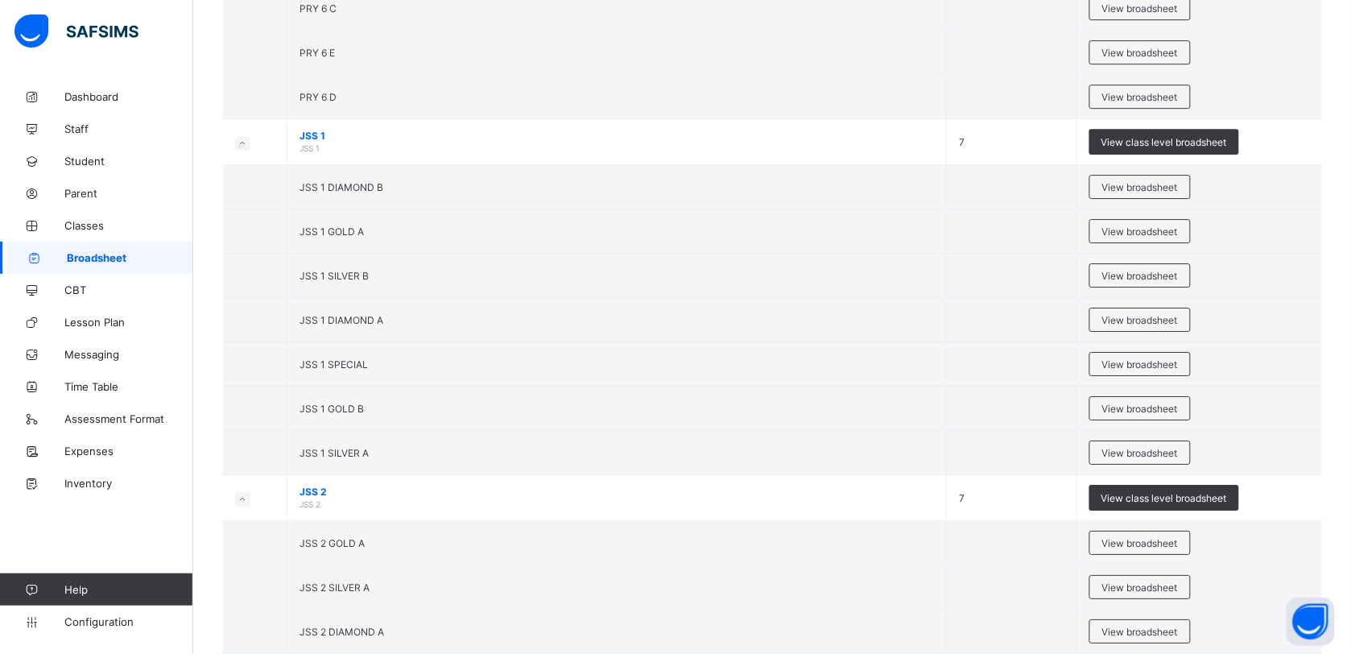
scroll to position [3353, 0]
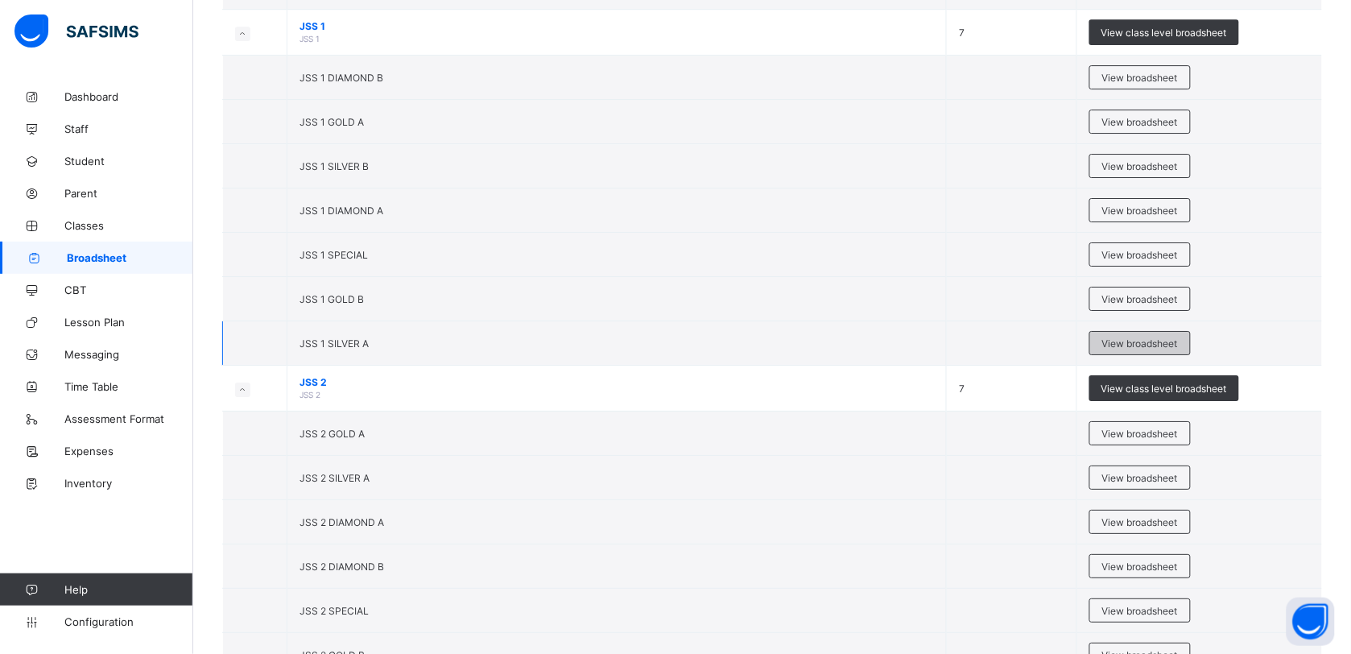
click at [1177, 350] on span "View broadsheet" at bounding box center [1141, 343] width 76 height 12
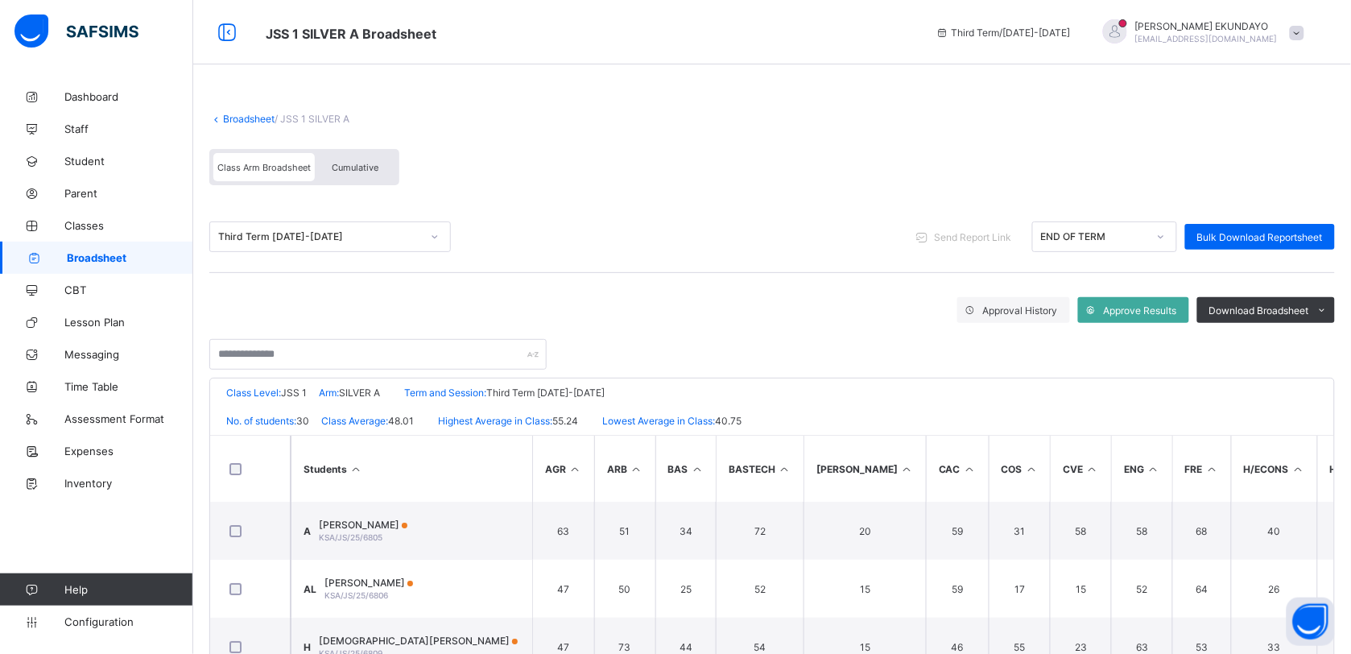
click at [343, 172] on div "Cumulative" at bounding box center [355, 167] width 81 height 28
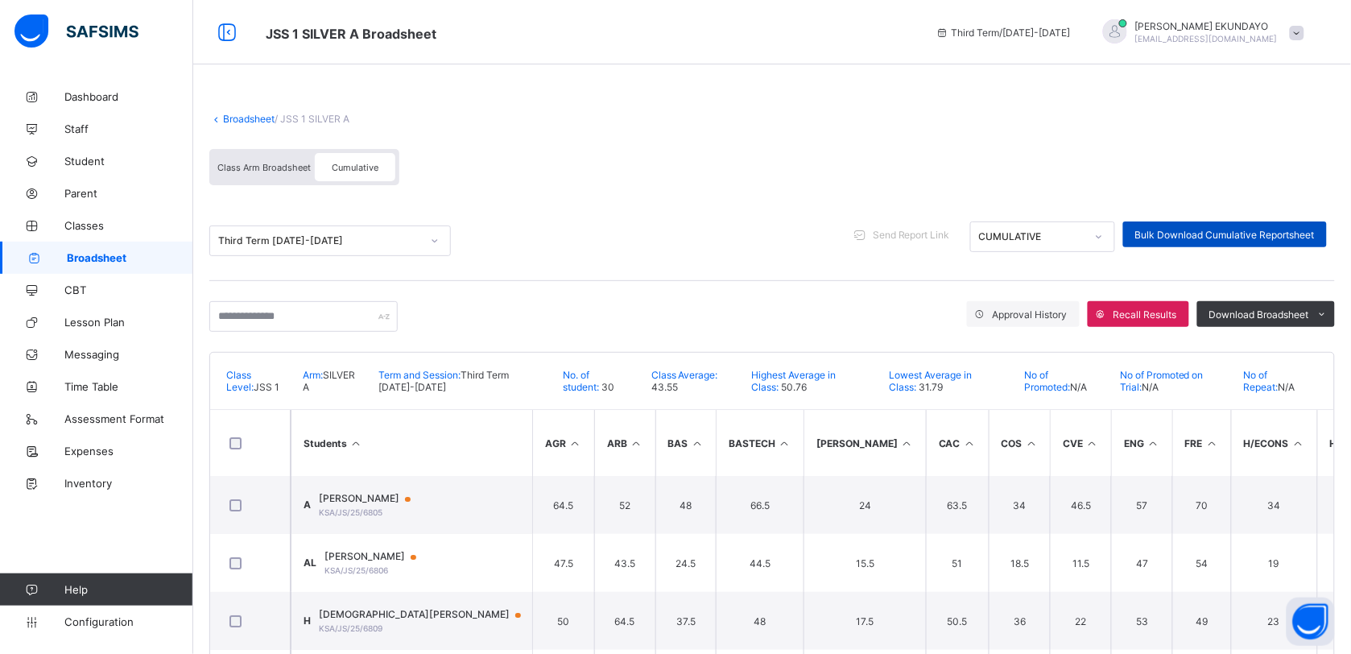
click at [1264, 229] on span "Bulk Download Cumulative Reportsheet" at bounding box center [1226, 235] width 180 height 12
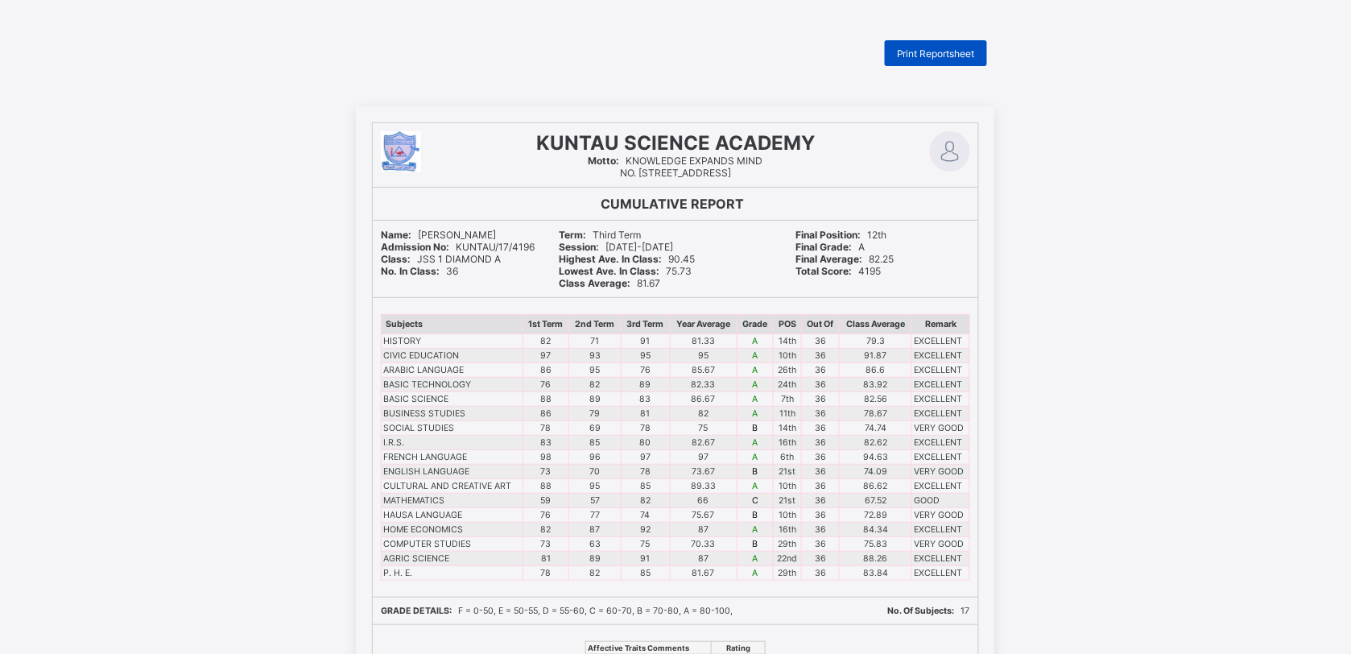
click at [908, 48] on span "Print Reportsheet" at bounding box center [936, 54] width 78 height 12
click at [1096, 205] on div "KUNTAU SCIENCE ACADEMY Motto: KNOWLEDGE EXPANDS MIND NO. 1 KUNTAU ROAD, DORAYI …" at bounding box center [675, 553] width 1351 height 894
click at [908, 48] on span "Print Reportsheet" at bounding box center [936, 54] width 78 height 12
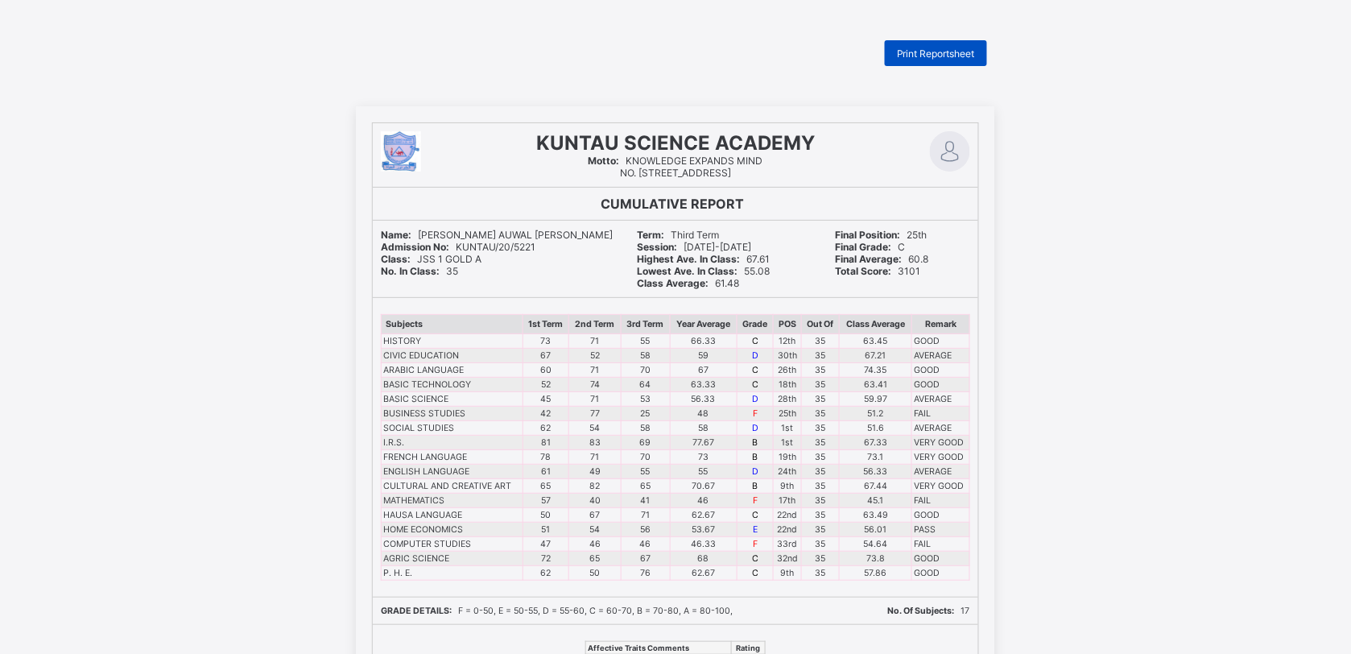
click at [931, 54] on span "Print Reportsheet" at bounding box center [936, 54] width 78 height 12
click at [933, 50] on span "Print Reportsheet" at bounding box center [936, 54] width 78 height 12
click at [908, 57] on span "Print Reportsheet" at bounding box center [936, 54] width 78 height 12
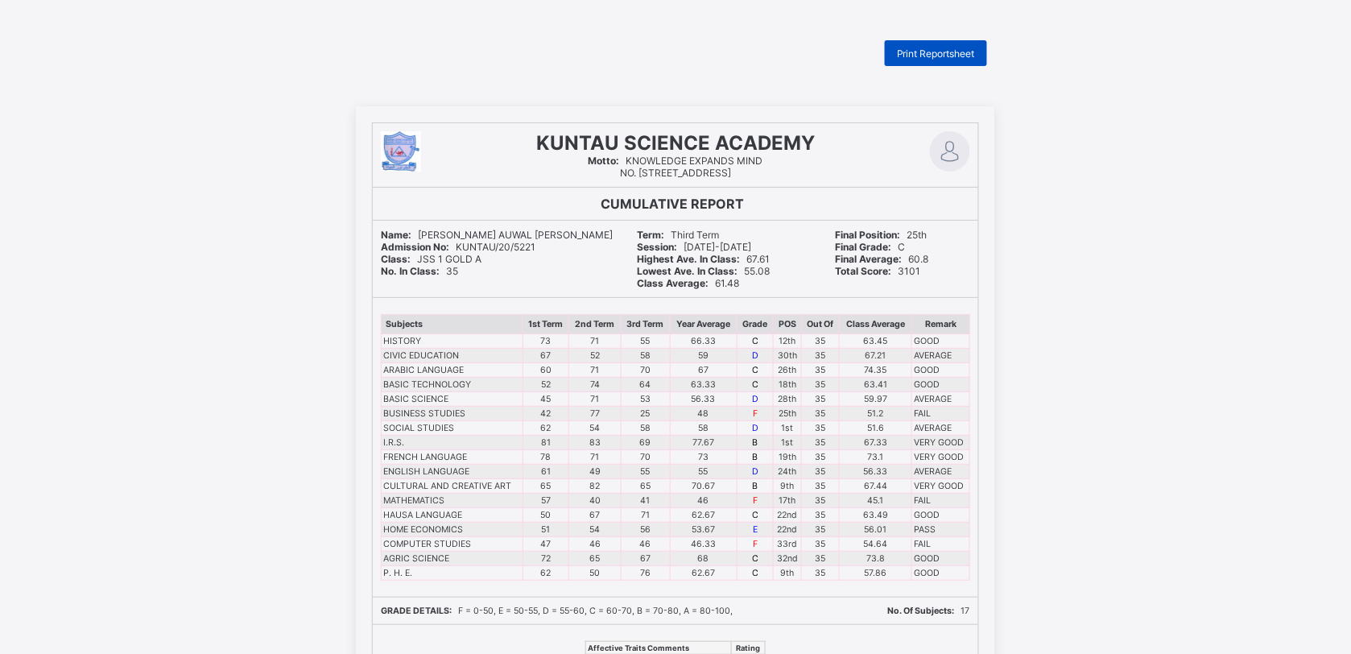
click at [955, 52] on span "Print Reportsheet" at bounding box center [936, 54] width 78 height 12
click at [915, 60] on div "Print Reportsheet" at bounding box center [936, 53] width 102 height 26
click at [918, 48] on span "Print Reportsheet" at bounding box center [936, 54] width 78 height 12
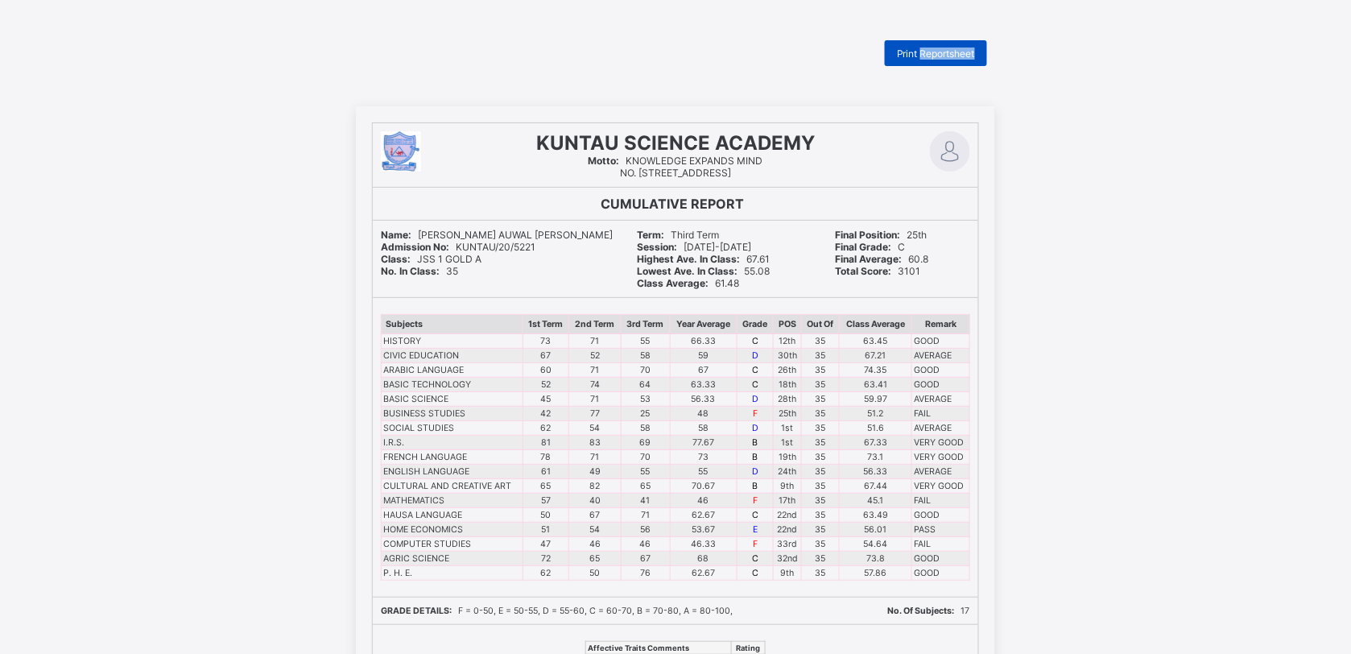
click at [918, 48] on span "Print Reportsheet" at bounding box center [936, 54] width 78 height 12
drag, startPoint x: 918, startPoint y: 48, endPoint x: 947, endPoint y: 47, distance: 29.0
click at [918, 48] on span "Print Reportsheet" at bounding box center [936, 54] width 78 height 12
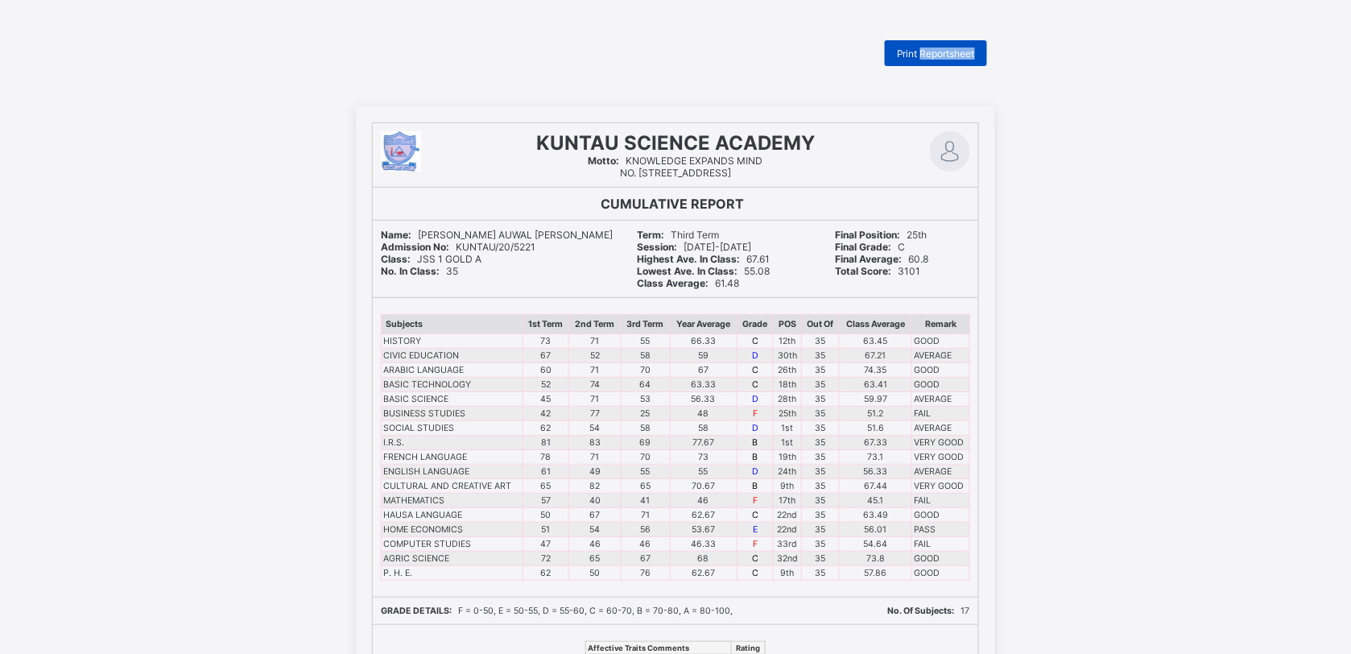
click at [918, 48] on span "Print Reportsheet" at bounding box center [936, 54] width 78 height 12
click at [722, 215] on div "CUMULATIVE REPORT" at bounding box center [676, 204] width 606 height 32
click at [1017, 118] on div "KUNTAU SCIENCE ACADEMY Motto: KNOWLEDGE EXPANDS MIND NO. 1 KUNTAU ROAD, DORAYI …" at bounding box center [675, 553] width 1351 height 894
click at [946, 49] on span "Print Reportsheet" at bounding box center [936, 54] width 78 height 12
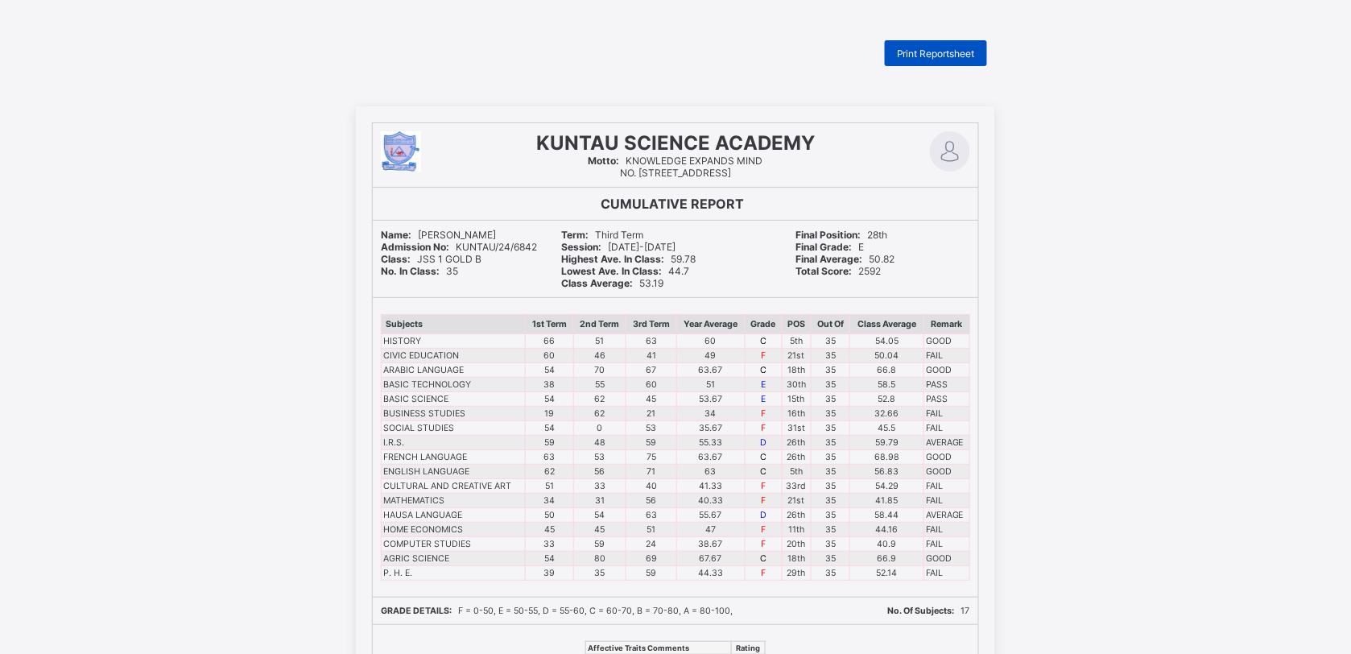
click at [923, 48] on span "Print Reportsheet" at bounding box center [936, 54] width 78 height 12
click at [936, 52] on span "Print Reportsheet" at bounding box center [936, 54] width 78 height 12
